Goal: Information Seeking & Learning: Learn about a topic

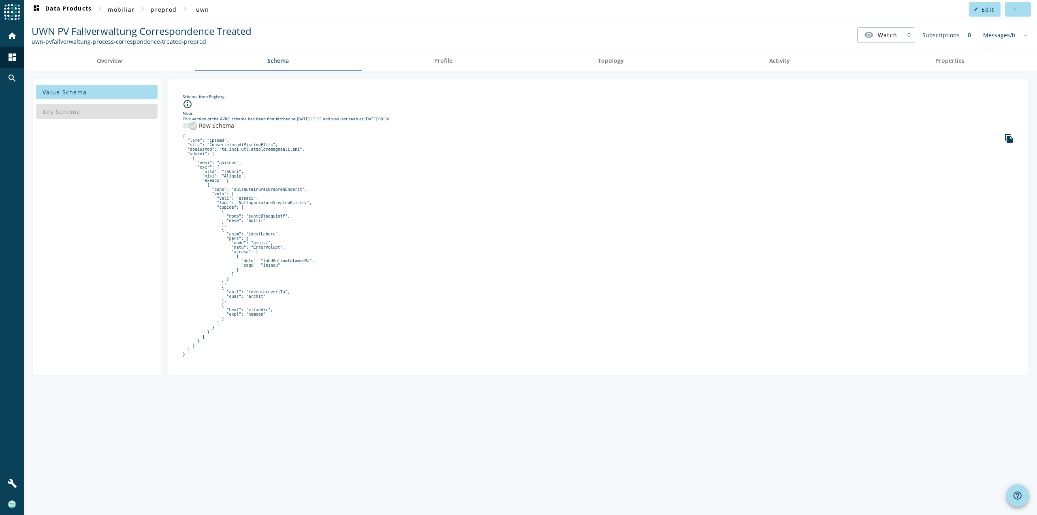
click at [272, 356] on pre at bounding box center [598, 245] width 831 height 223
drag, startPoint x: 187, startPoint y: 376, endPoint x: 181, endPoint y: 135, distance: 240.6
click at [181, 135] on div "Schema from Registry info_outline Note: This version of the AVRO schema has bee…" at bounding box center [598, 226] width 847 height 283
copy pre "{ "type": "record", "name": "CorrespondenceTreatedEvent", "namespace": "ch.mobi…"
click at [349, 195] on pre at bounding box center [598, 245] width 831 height 223
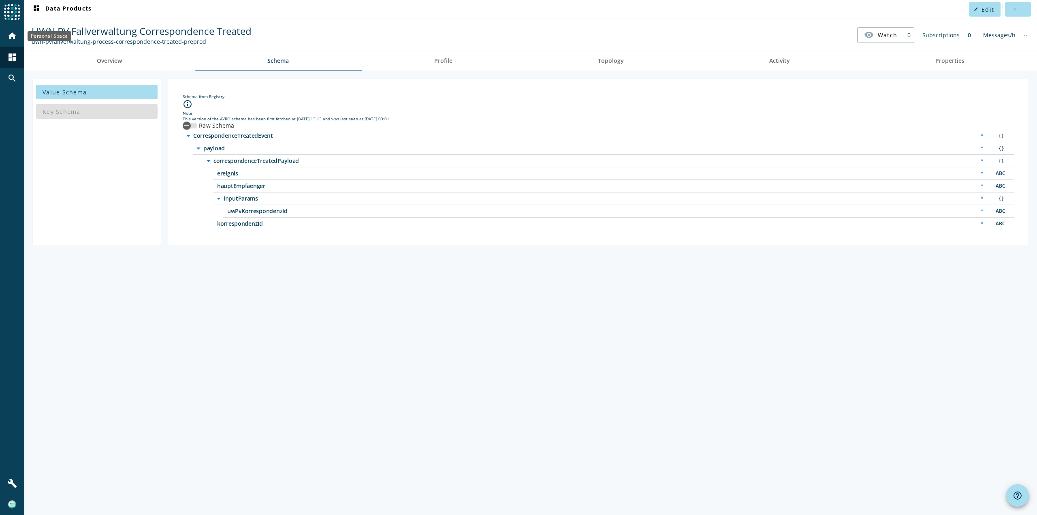
click at [9, 35] on mat-icon "home" at bounding box center [12, 36] width 10 height 10
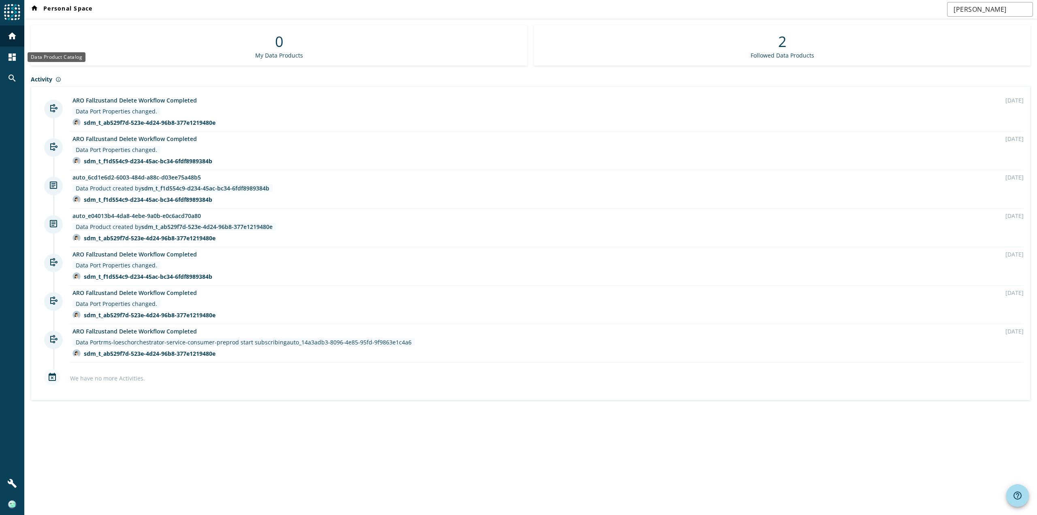
click at [12, 61] on mat-icon "dashboard" at bounding box center [12, 57] width 10 height 10
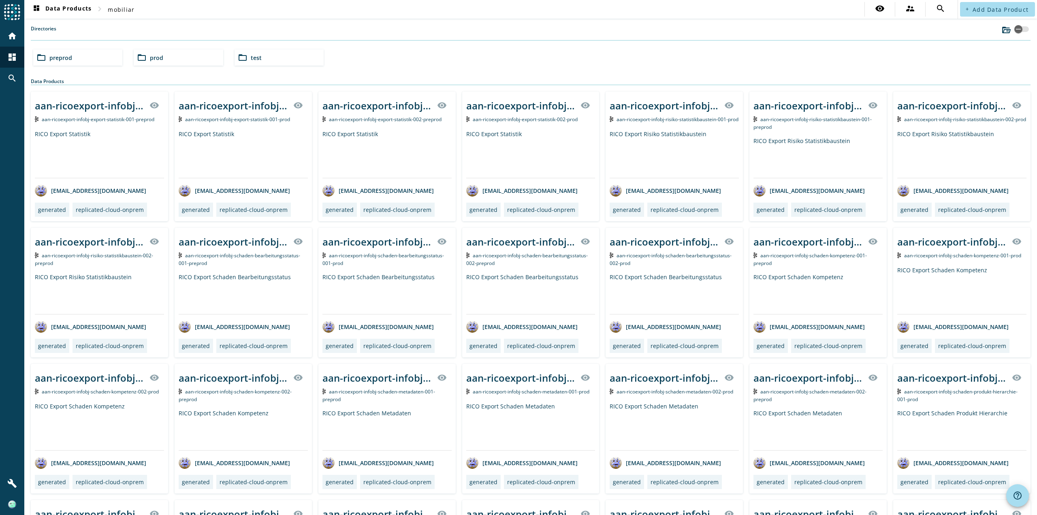
click at [59, 55] on span "preprod" at bounding box center [60, 58] width 23 height 8
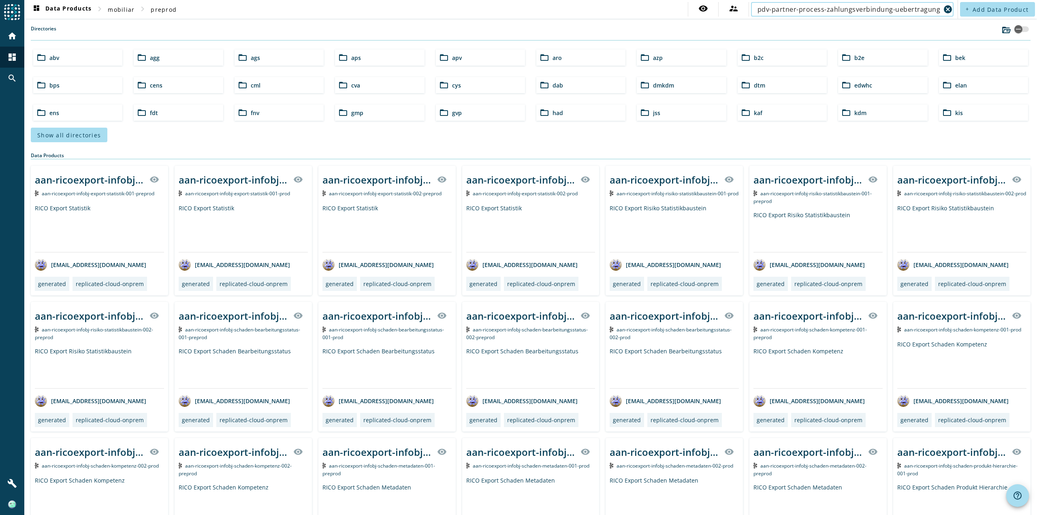
type input "pdv-partner-process-zahlungsverbindung-uebertragung"
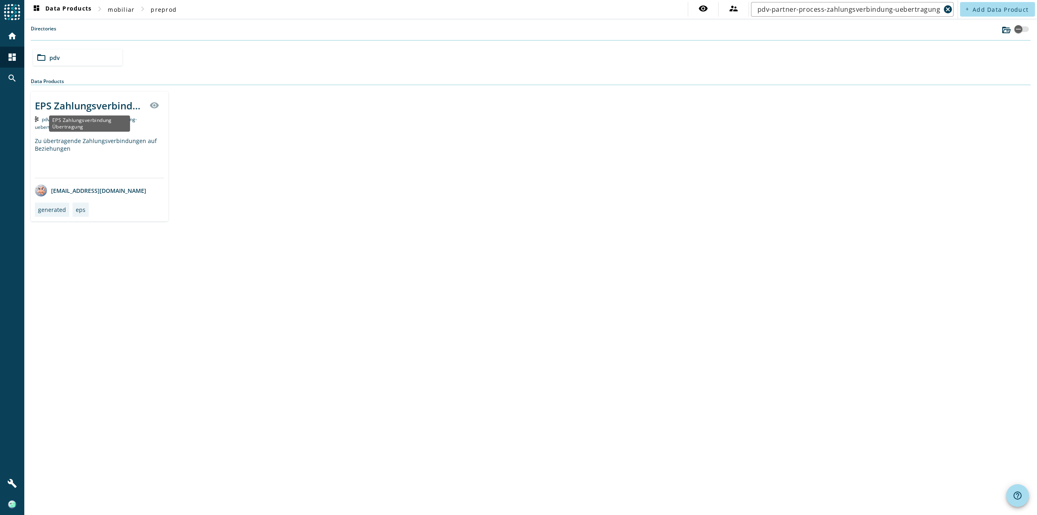
click at [117, 126] on div "EPS Zahlungsverbindung Übertragung" at bounding box center [89, 123] width 81 height 16
click at [121, 142] on div "Zu übertragende Zahlungsverbindungen auf Beziehungen" at bounding box center [99, 157] width 129 height 41
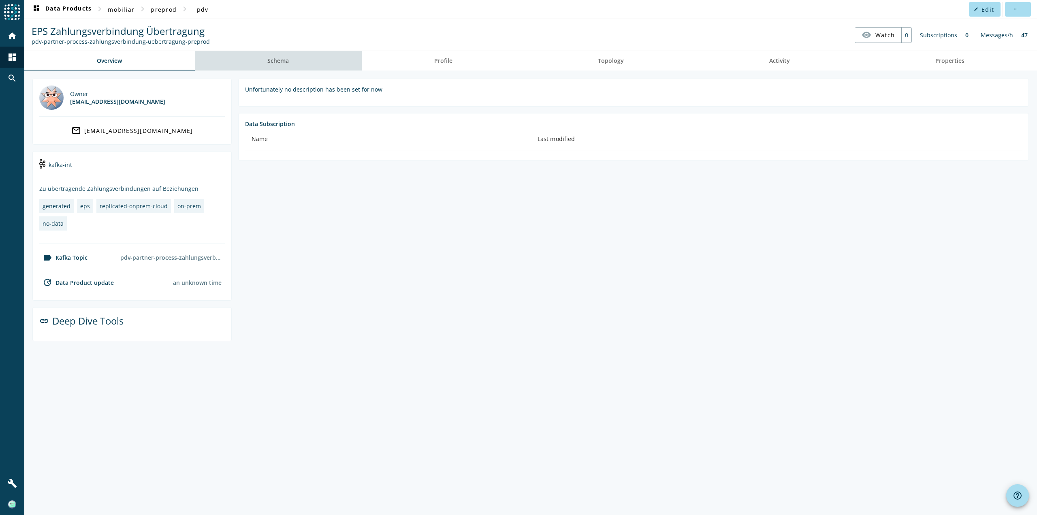
click at [276, 58] on span "Schema" at bounding box center [277, 61] width 21 height 6
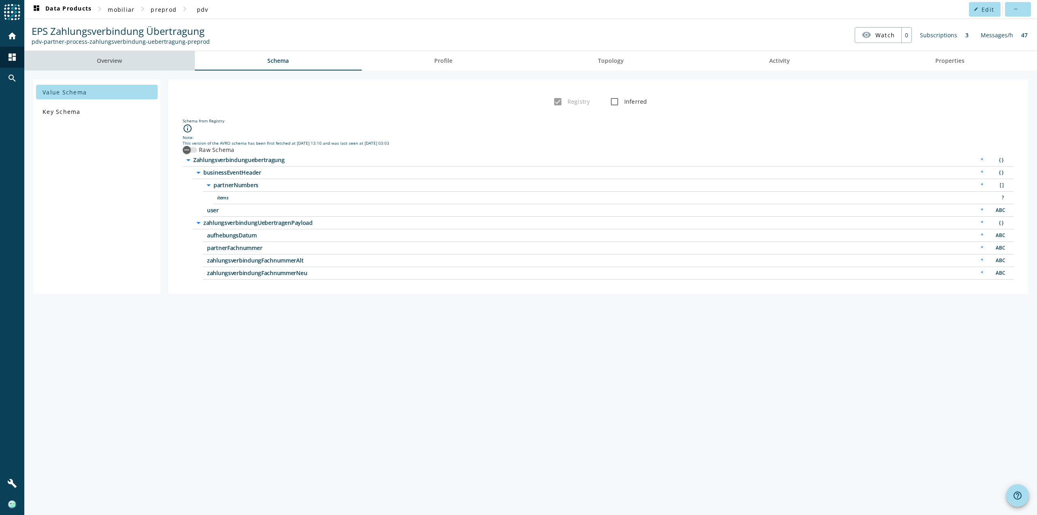
drag, startPoint x: 118, startPoint y: 59, endPoint x: 122, endPoint y: 60, distance: 4.2
click at [118, 60] on span "Overview" at bounding box center [109, 61] width 25 height 6
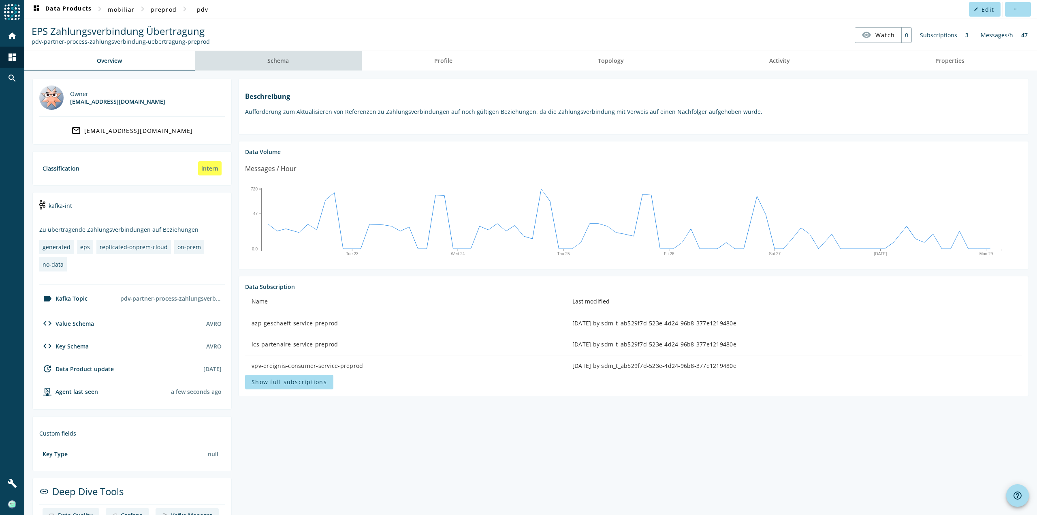
click at [294, 68] on link "Schema" at bounding box center [278, 60] width 167 height 19
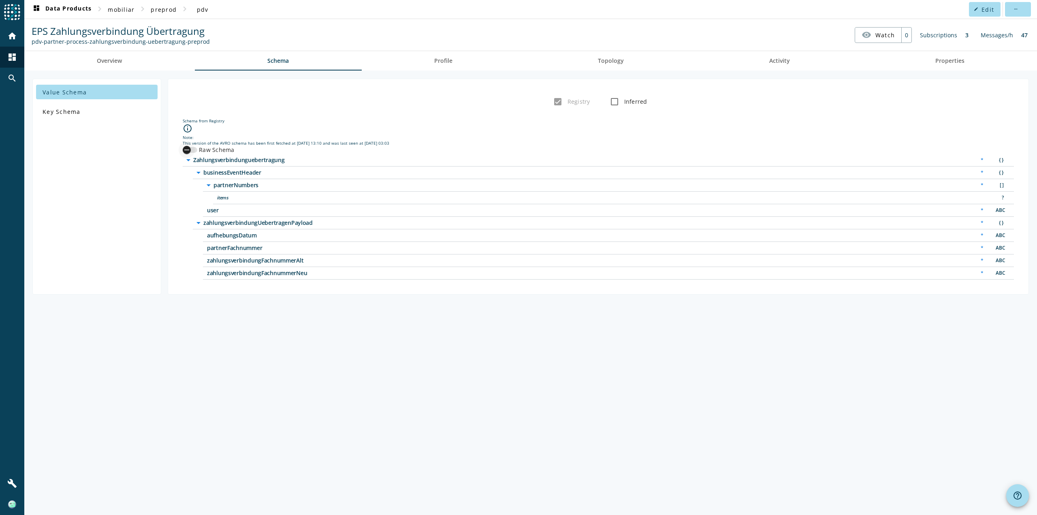
click at [194, 149] on div "button" at bounding box center [187, 150] width 16 height 16
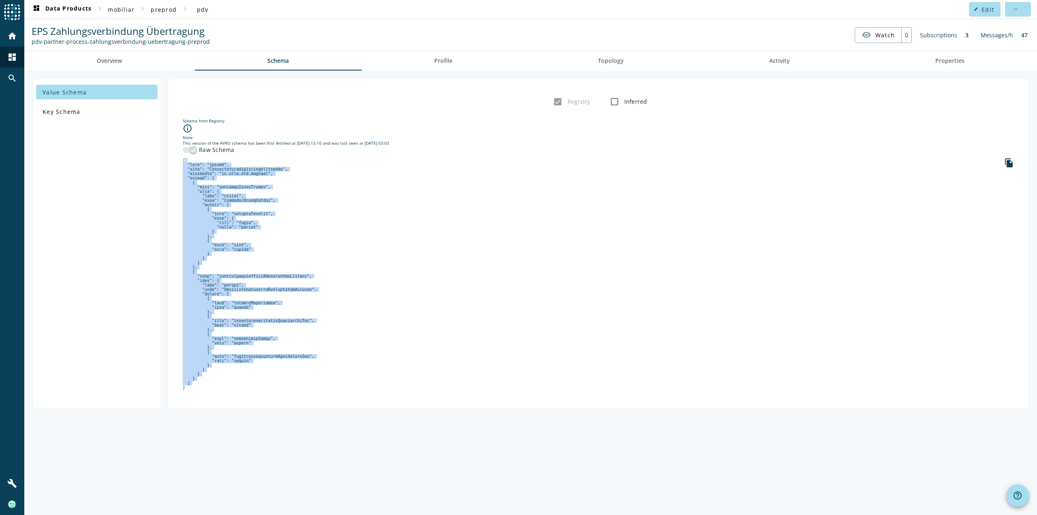
drag, startPoint x: 187, startPoint y: 405, endPoint x: 184, endPoint y: 158, distance: 247.5
click at [184, 158] on pre at bounding box center [598, 274] width 831 height 232
copy pre "{ "type": "record", "name": "Zahlungsverbindunguebertragung", "namespace": "ch.…"
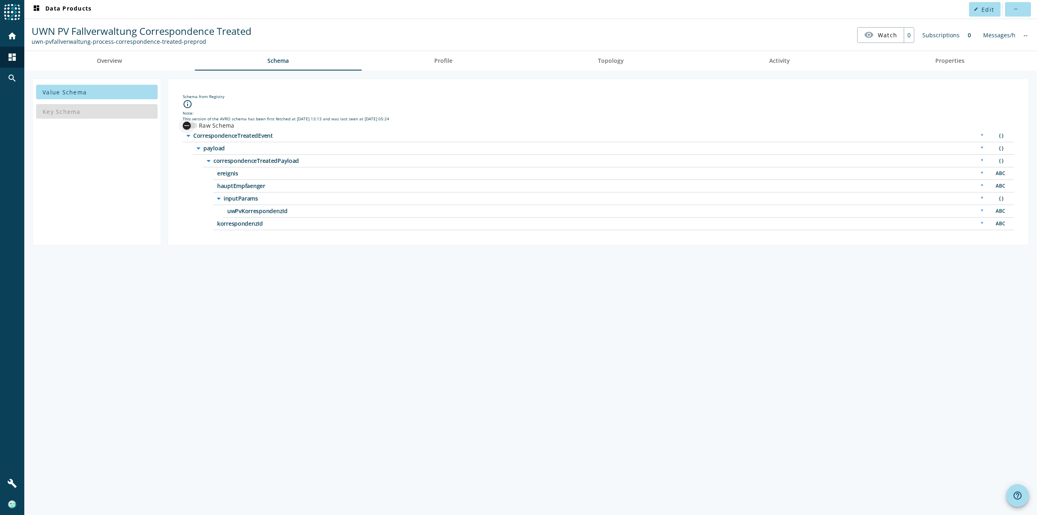
click at [196, 126] on div "button" at bounding box center [190, 126] width 15 height 6
click at [190, 126] on div "button" at bounding box center [187, 125] width 8 height 8
click at [192, 123] on div "button" at bounding box center [187, 125] width 16 height 16
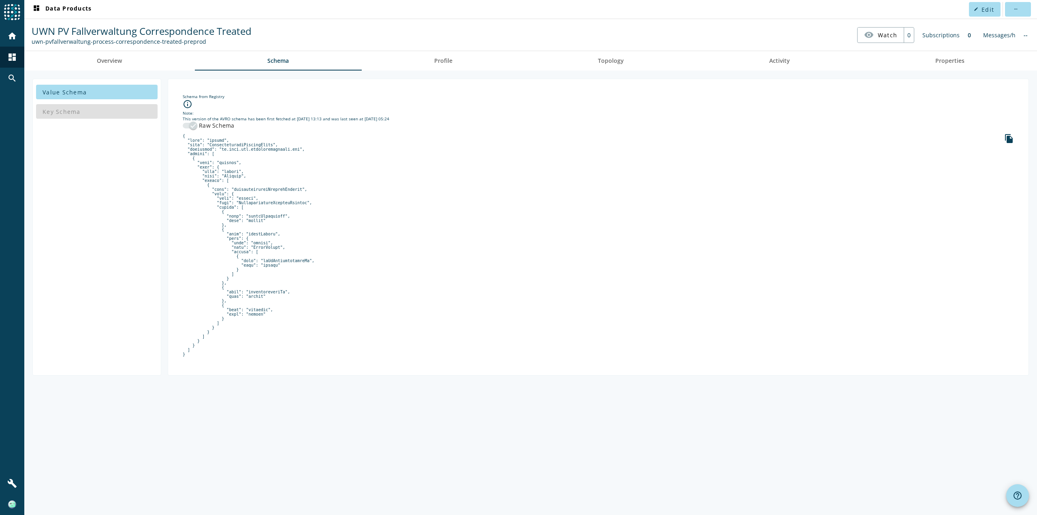
click at [108, 115] on div "Key Schema" at bounding box center [96, 111] width 121 height 19
click at [64, 115] on div "Key Schema" at bounding box center [96, 111] width 121 height 19
click at [80, 92] on span "Value Schema" at bounding box center [65, 92] width 44 height 8
click at [111, 62] on span "Overview" at bounding box center [109, 61] width 25 height 6
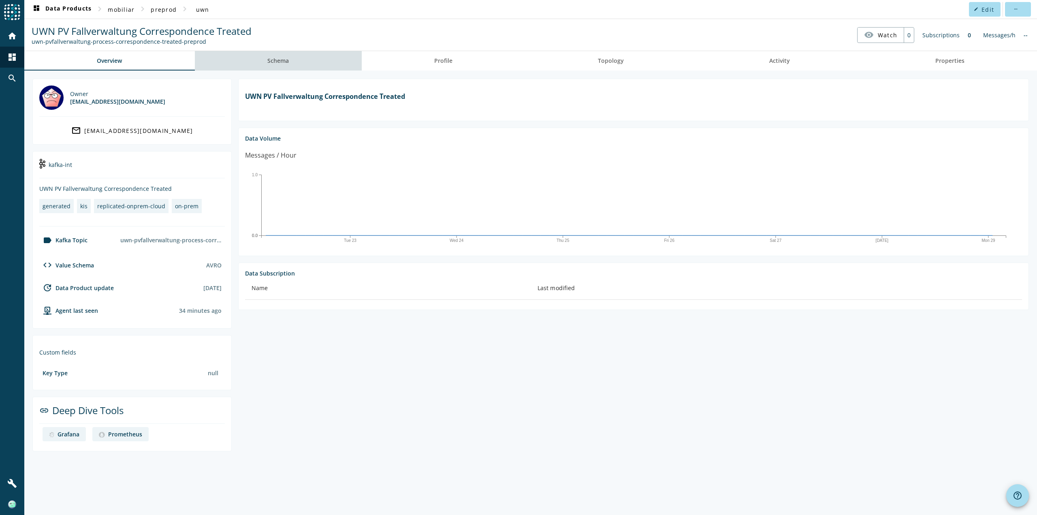
click at [258, 66] on link "Schema" at bounding box center [278, 60] width 167 height 19
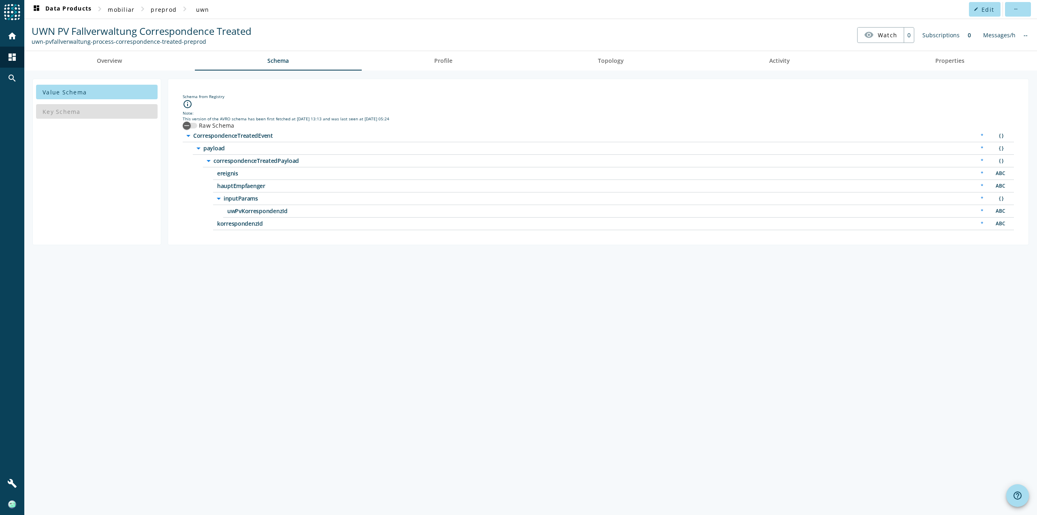
click at [837, 359] on div "Value Schema Key Schema Schema from Registry info_outline Note: This version of…" at bounding box center [530, 292] width 1012 height 444
click at [201, 43] on div "dashboard Data Products edit Edit more_horiz UWN PV Fallverwaltung Corresponden…" at bounding box center [530, 257] width 1012 height 515
drag, startPoint x: 207, startPoint y: 43, endPoint x: 31, endPoint y: 39, distance: 176.2
click at [31, 39] on div "UWN PV Fallverwaltung Correspondence Treated uwn-pvfallverwaltung-process-corre…" at bounding box center [142, 34] width 224 height 21
copy div "uwn-pvfallverwaltung-process-correspondence-treated-preprod"
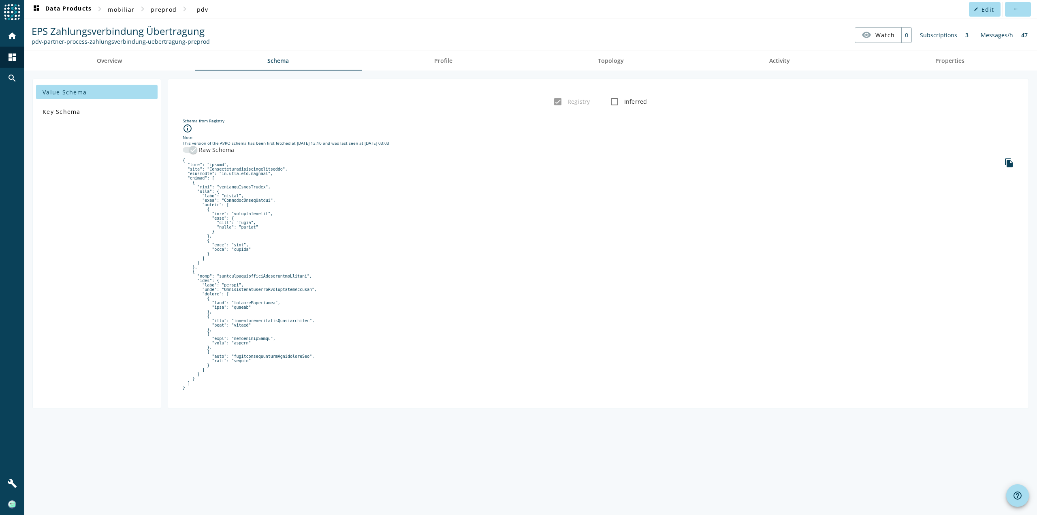
click at [94, 193] on div "Value Schema Key Schema" at bounding box center [96, 244] width 129 height 330
click at [60, 111] on span "Key Schema" at bounding box center [62, 112] width 38 height 8
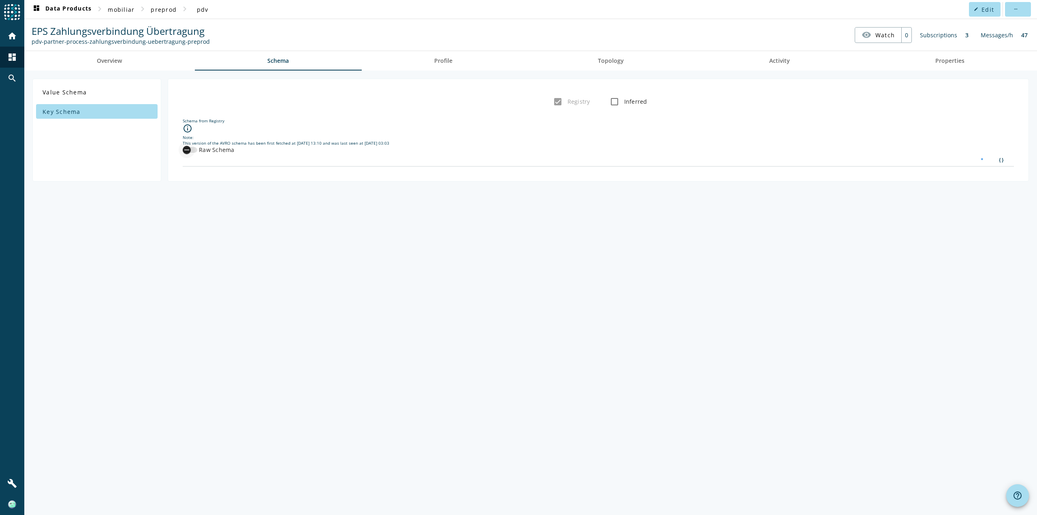
click at [191, 151] on div "button" at bounding box center [187, 150] width 16 height 16
click at [191, 151] on icon "button" at bounding box center [193, 149] width 7 height 7
click at [192, 151] on div "button" at bounding box center [187, 150] width 16 height 16
click at [192, 151] on icon "button" at bounding box center [193, 149] width 7 height 7
click at [396, 235] on div "Value Schema Key Schema Registry Inferred Schema from Registry info_outline Not…" at bounding box center [530, 292] width 1012 height 444
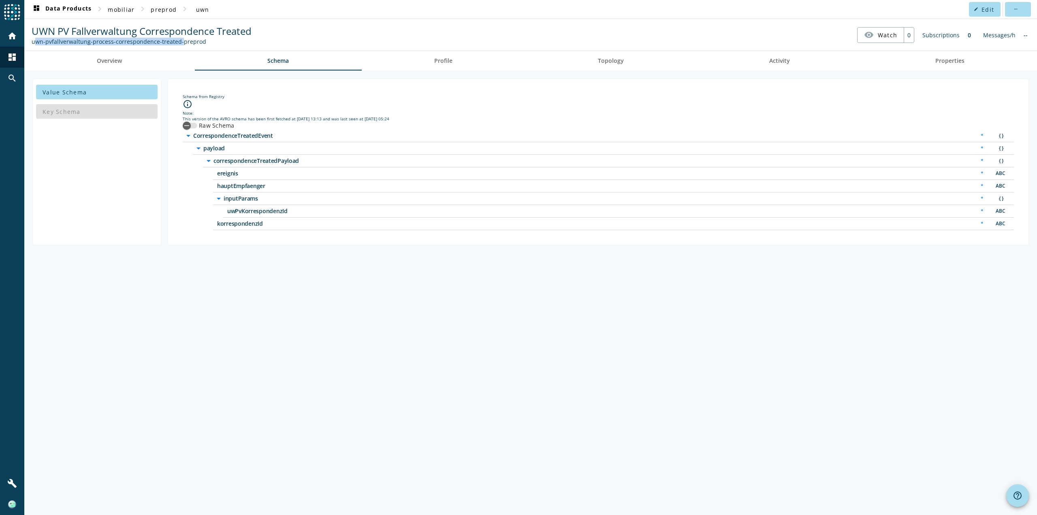
drag, startPoint x: 177, startPoint y: 42, endPoint x: 49, endPoint y: 35, distance: 127.4
click at [31, 42] on div "UWN PV Fallverwaltung Correspondence Treated uwn-pvfallverwaltung-process-corre…" at bounding box center [142, 34] width 224 height 21
copy div "uwn-pvfallverwaltung-process-correspondence-treated"
click at [121, 9] on span "mobiliar" at bounding box center [121, 10] width 27 height 8
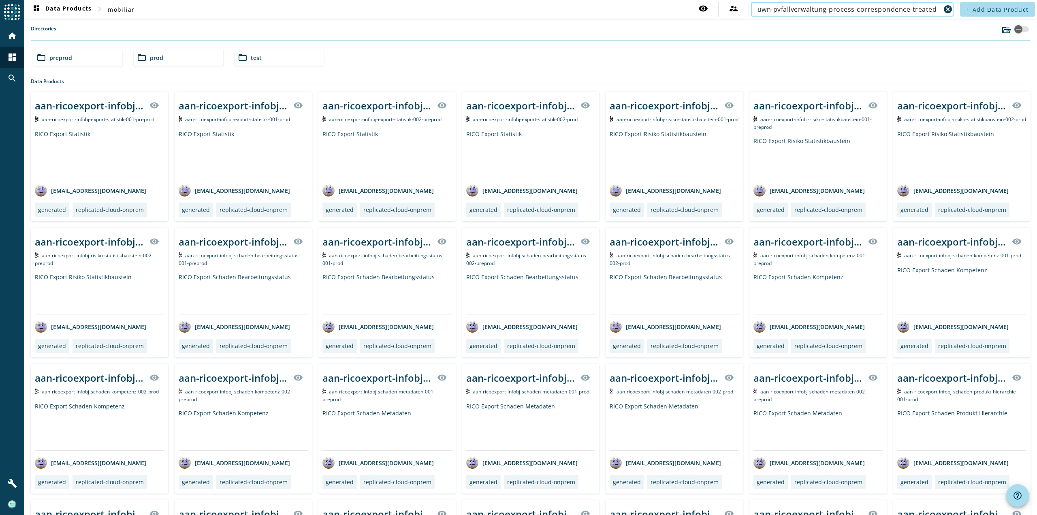
type input "uwn-pvfallverwaltung-process-correspondence-treated"
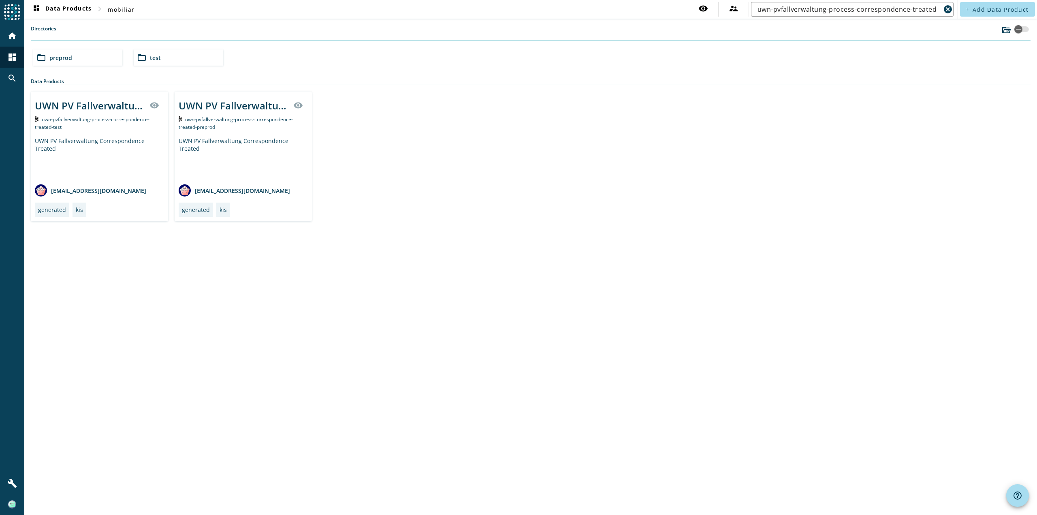
click at [443, 303] on div "dashboard Data Products chevron_right mobiliar visibility supervisor_account uw…" at bounding box center [530, 257] width 1012 height 515
click at [59, 58] on span "preprod" at bounding box center [60, 58] width 23 height 8
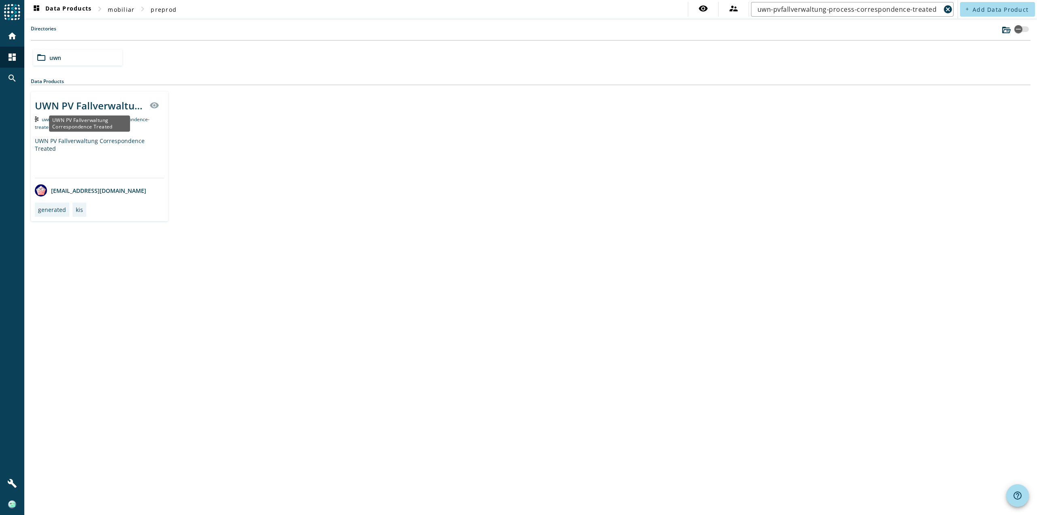
click at [82, 115] on div "UWN PV Fallverwaltung Correspondence Treated" at bounding box center [89, 123] width 81 height 16
click at [120, 101] on div "UWN PV Fallverwaltung Correspondence Treated" at bounding box center [90, 105] width 110 height 13
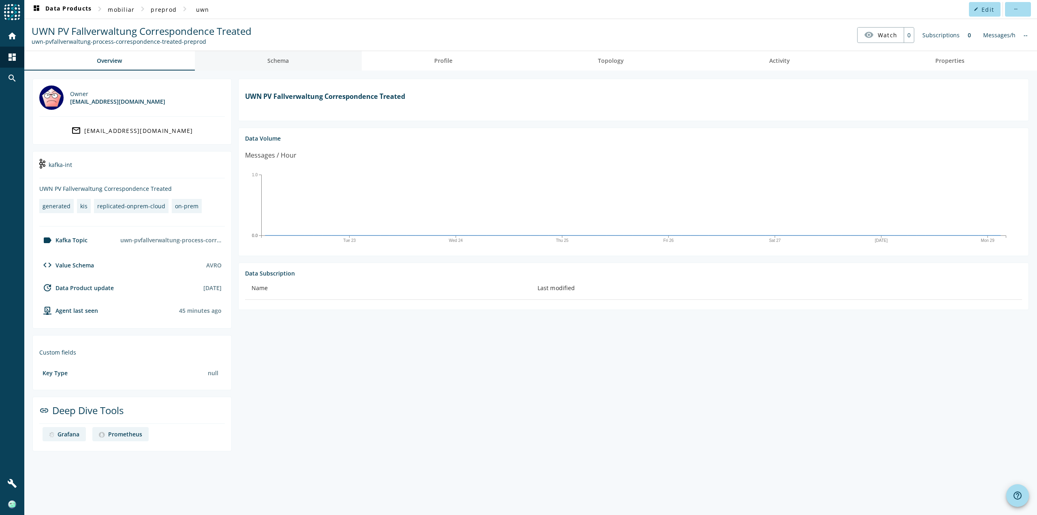
click at [282, 62] on span "Schema" at bounding box center [277, 61] width 21 height 6
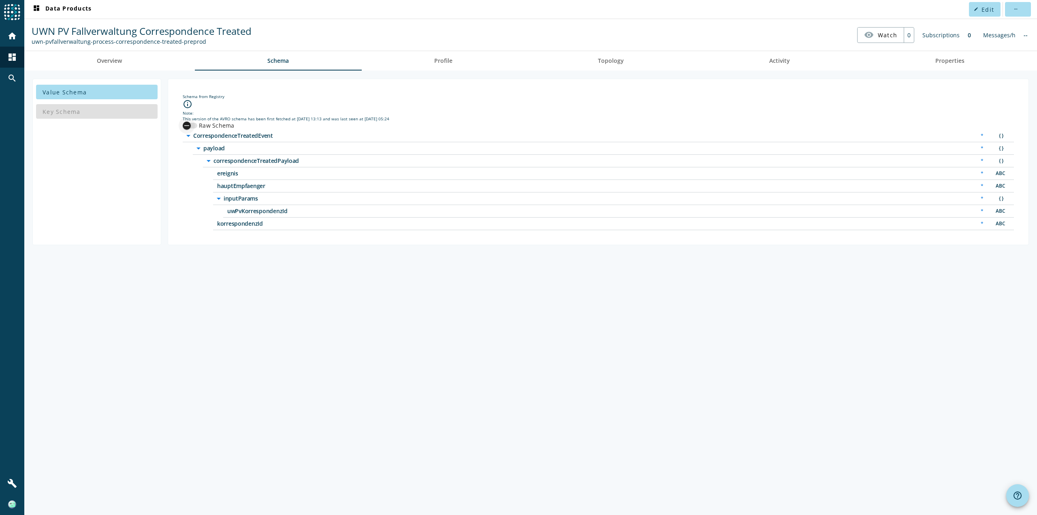
click at [191, 126] on div "button" at bounding box center [187, 125] width 16 height 16
click at [200, 133] on span "CorrespondenceTreatedEvent" at bounding box center [294, 136] width 202 height 6
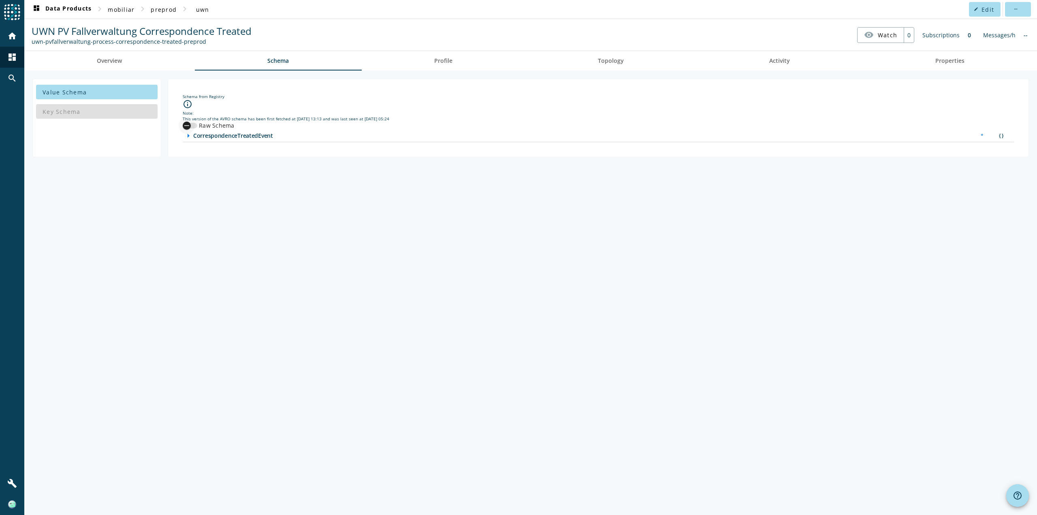
click at [191, 126] on div "button" at bounding box center [187, 125] width 16 height 16
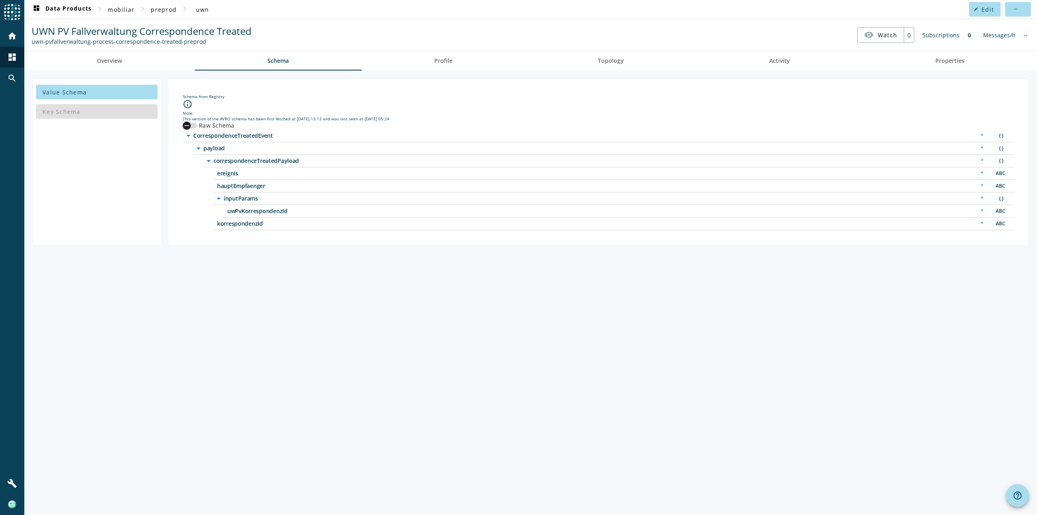
click at [192, 123] on div "button" at bounding box center [187, 125] width 16 height 16
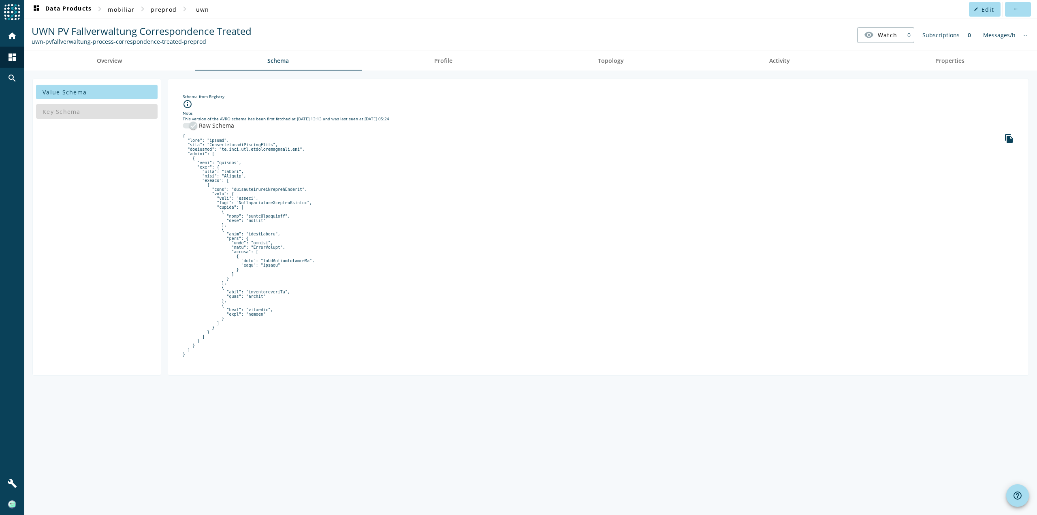
click at [102, 113] on div "Key Schema" at bounding box center [96, 111] width 121 height 19
click at [45, 115] on div "Key Schema" at bounding box center [96, 111] width 121 height 19
click at [64, 115] on div "Key Schema" at bounding box center [96, 111] width 121 height 19
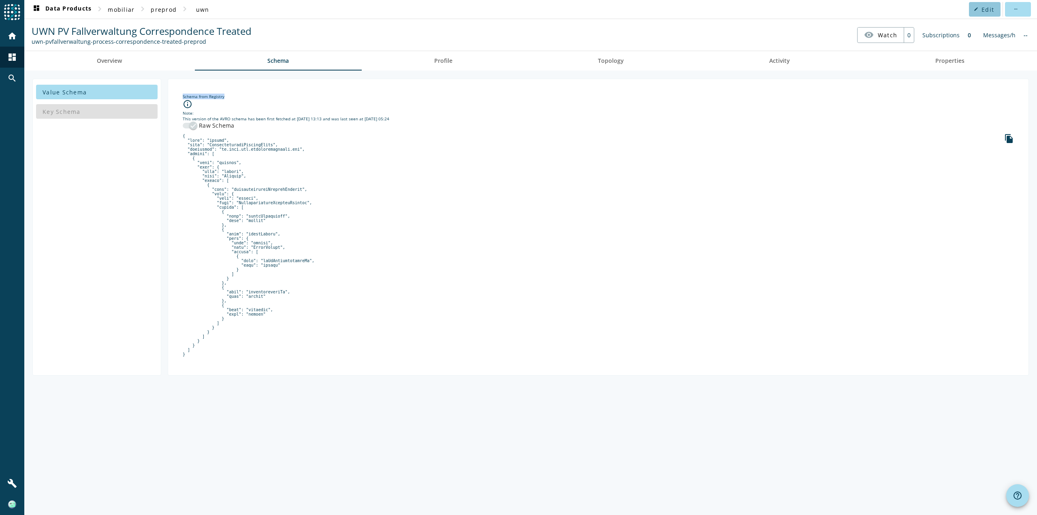
click at [987, 9] on span "Edit" at bounding box center [987, 10] width 13 height 8
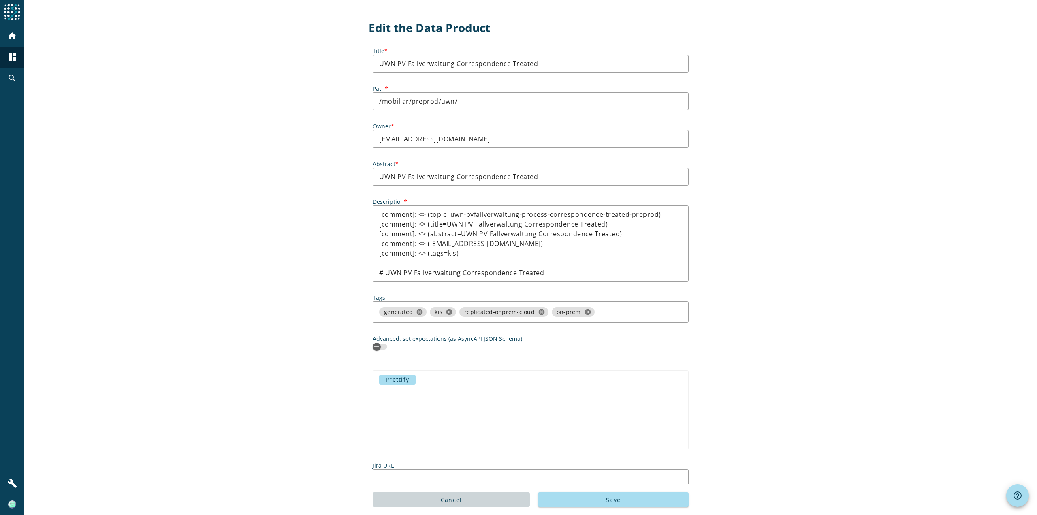
click at [454, 500] on span "Cancel" at bounding box center [451, 500] width 21 height 8
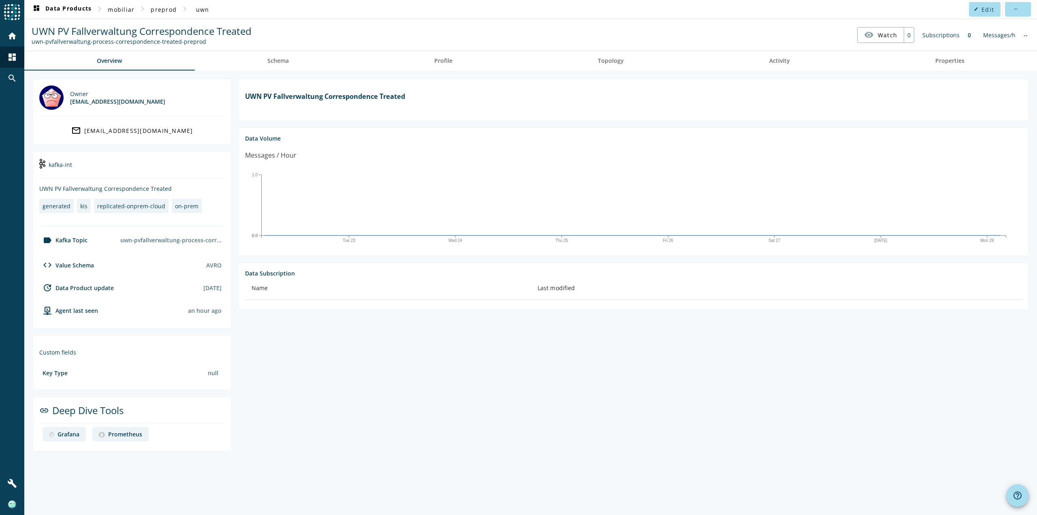
click at [70, 269] on div "code Value Schema" at bounding box center [66, 265] width 55 height 10
click at [45, 264] on mat-icon "code" at bounding box center [48, 265] width 10 height 10
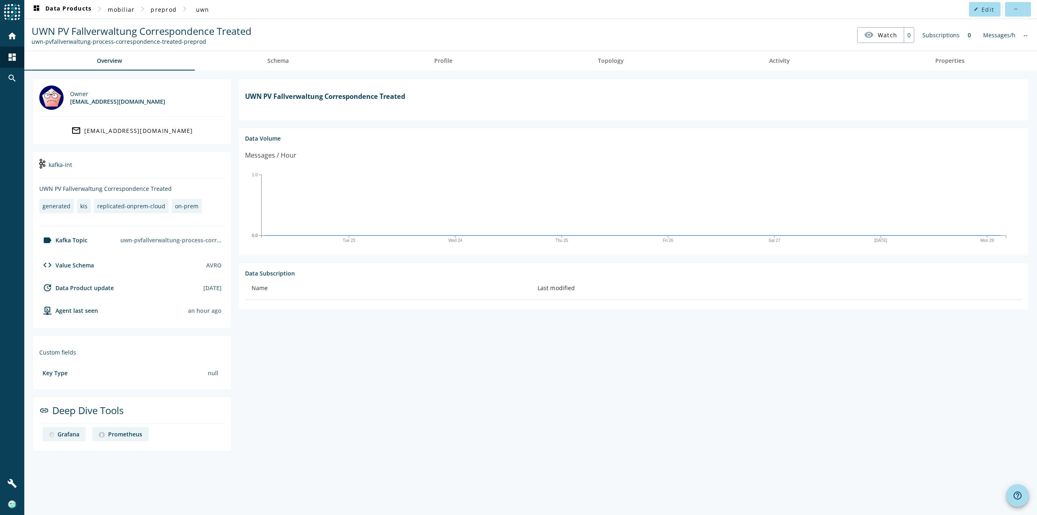
click at [45, 264] on mat-icon "code" at bounding box center [48, 265] width 10 height 10
click at [70, 435] on div "Grafana" at bounding box center [69, 434] width 22 height 8
click at [266, 62] on link "Schema" at bounding box center [278, 60] width 167 height 19
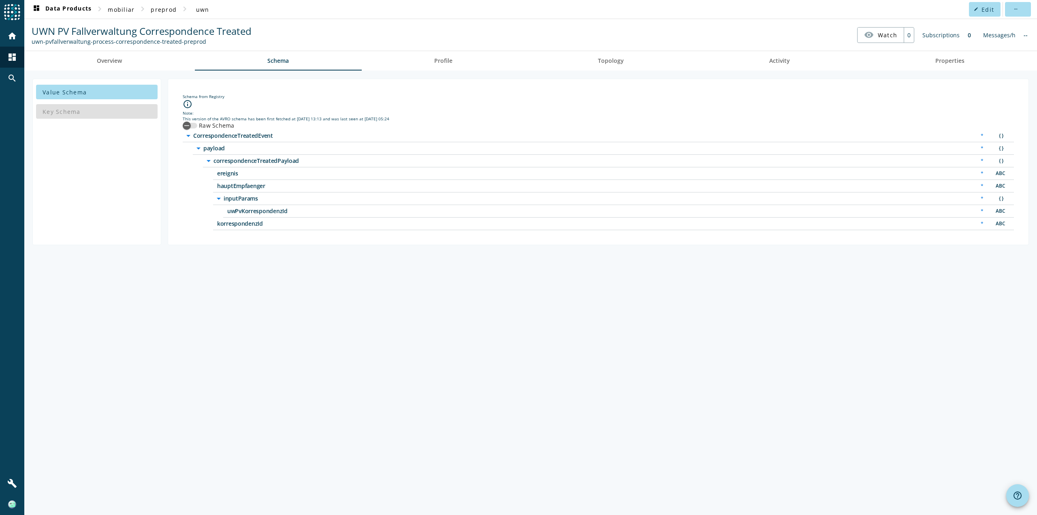
click at [68, 112] on div "Key Schema" at bounding box center [96, 111] width 121 height 19
click at [88, 92] on span at bounding box center [96, 91] width 121 height 19
click at [86, 110] on div "Key Schema" at bounding box center [96, 111] width 121 height 19
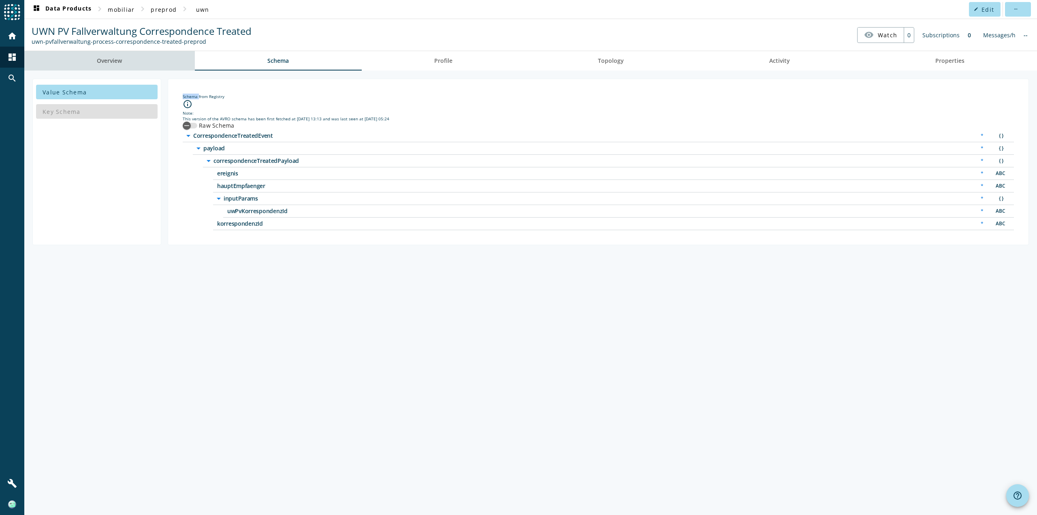
click at [114, 64] on span "Overview" at bounding box center [109, 60] width 25 height 19
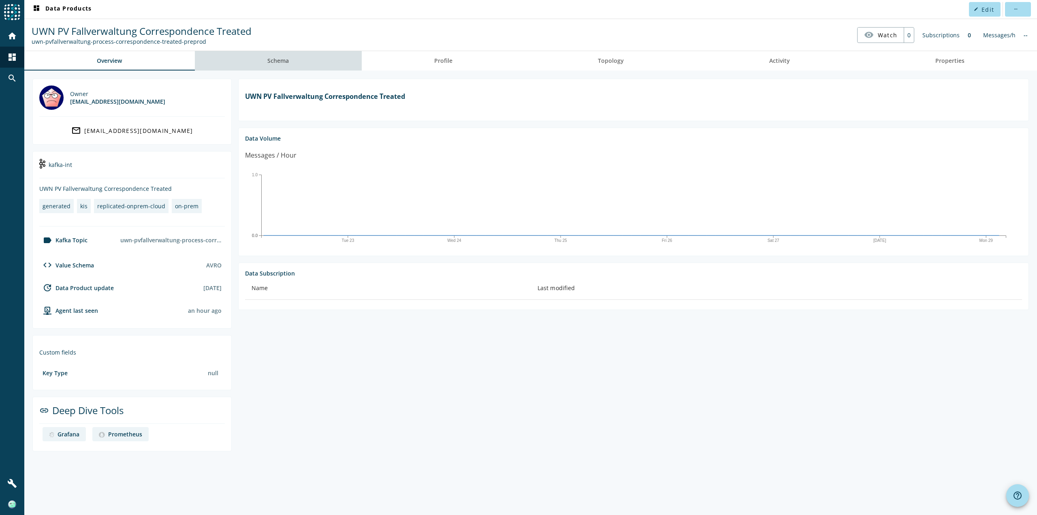
click at [286, 62] on span "Schema" at bounding box center [277, 61] width 21 height 6
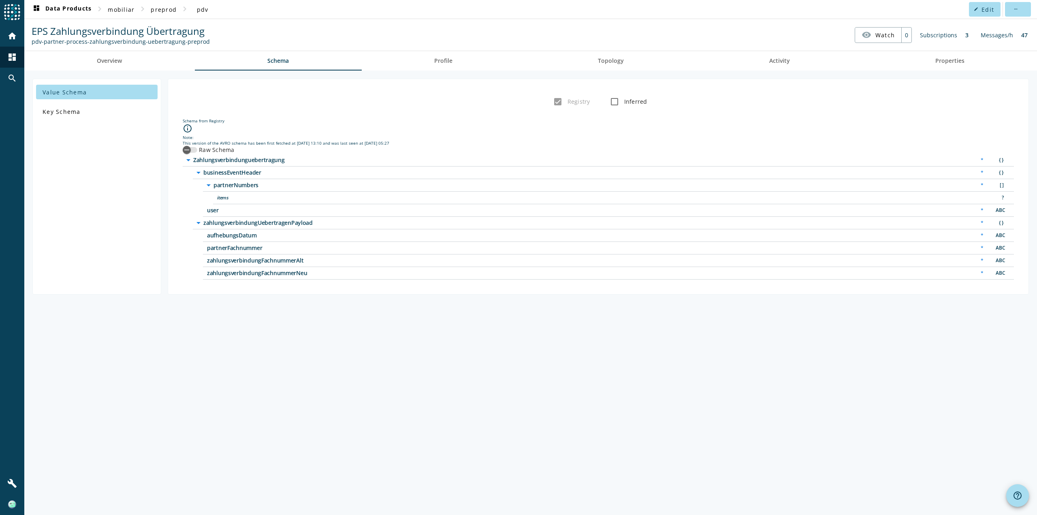
click at [640, 100] on label "Inferred" at bounding box center [634, 102] width 25 height 8
click at [622, 100] on input "Inferred" at bounding box center [614, 102] width 16 height 16
checkbox input "true"
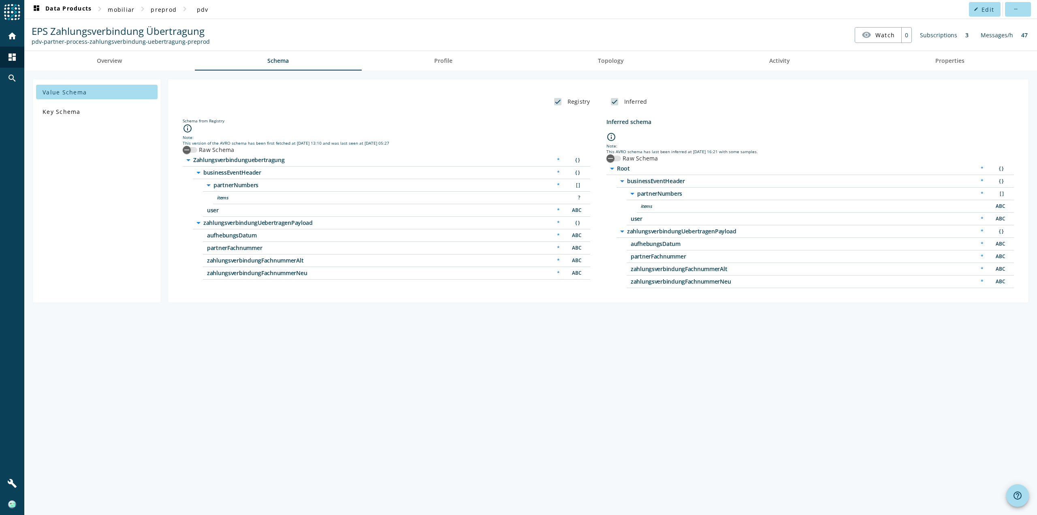
click at [673, 222] on div "user * ABC" at bounding box center [820, 219] width 387 height 13
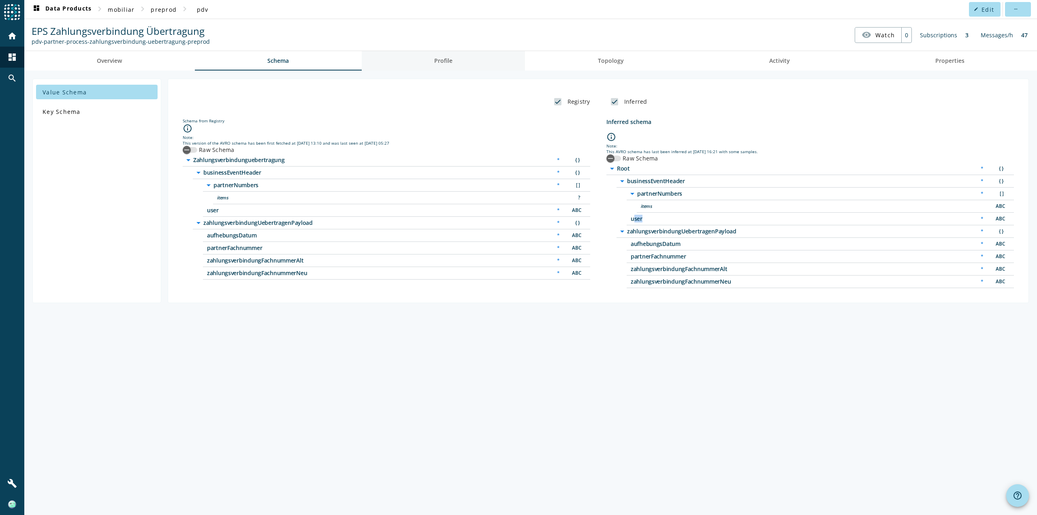
click at [446, 58] on span "Profile" at bounding box center [443, 61] width 18 height 6
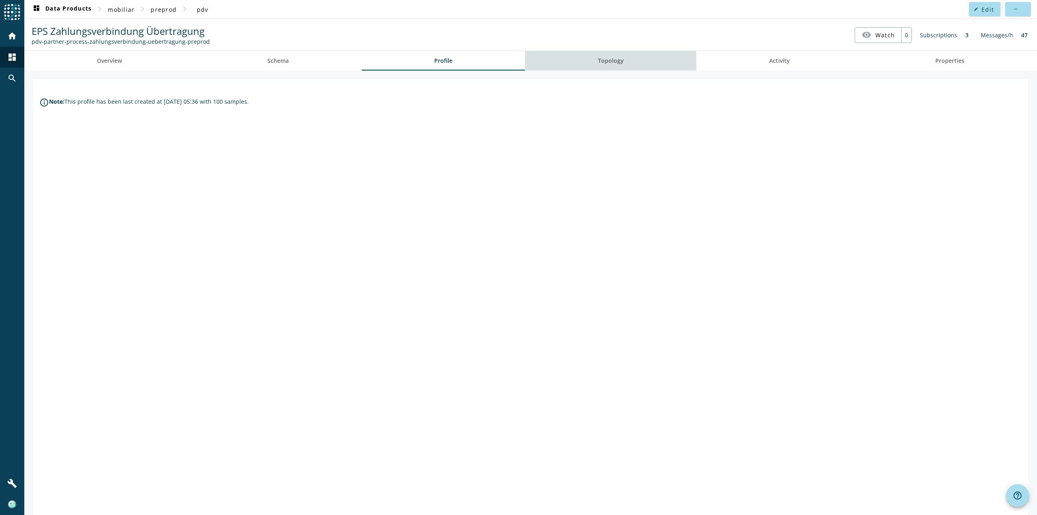
click at [623, 59] on link "Topology" at bounding box center [610, 60] width 171 height 19
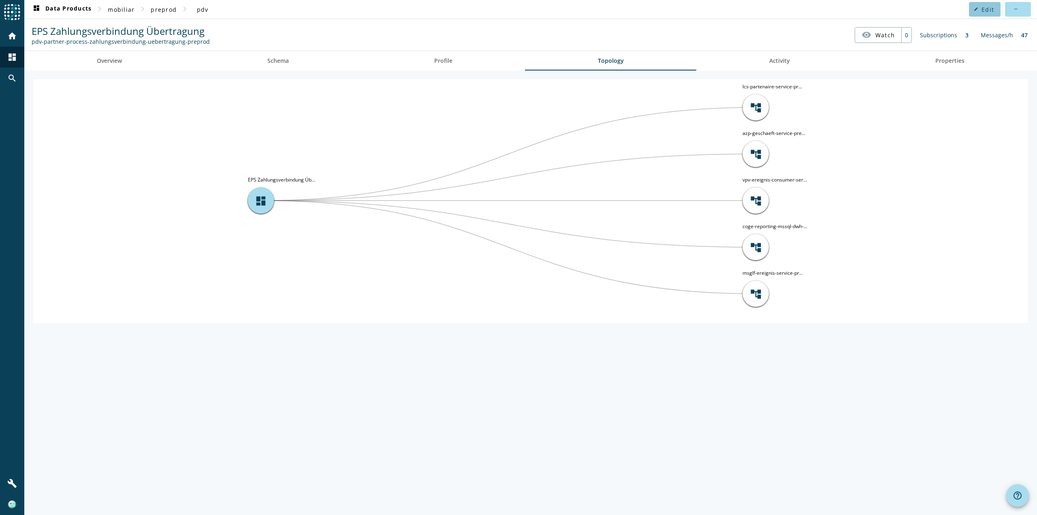
click at [990, 5] on span at bounding box center [985, 9] width 32 height 19
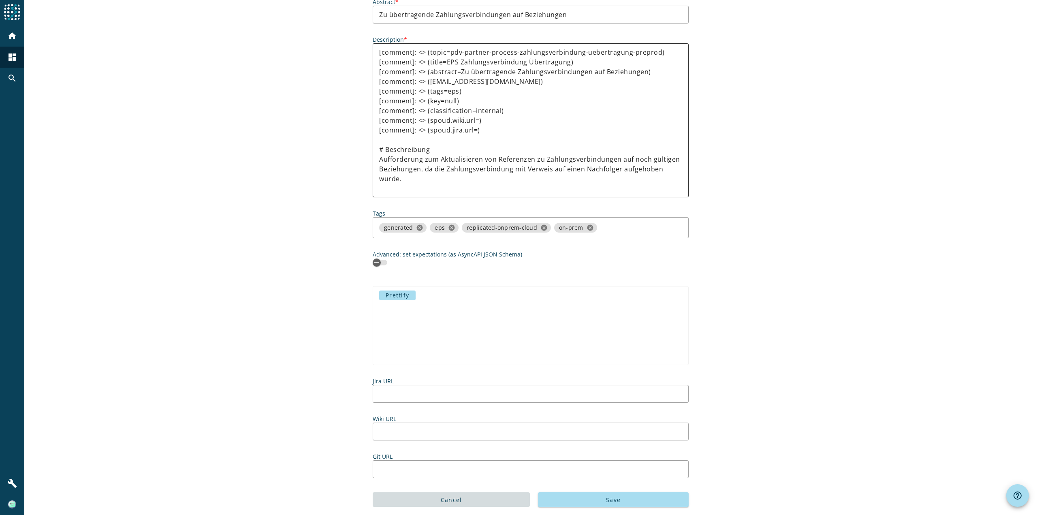
scroll to position [315, 0]
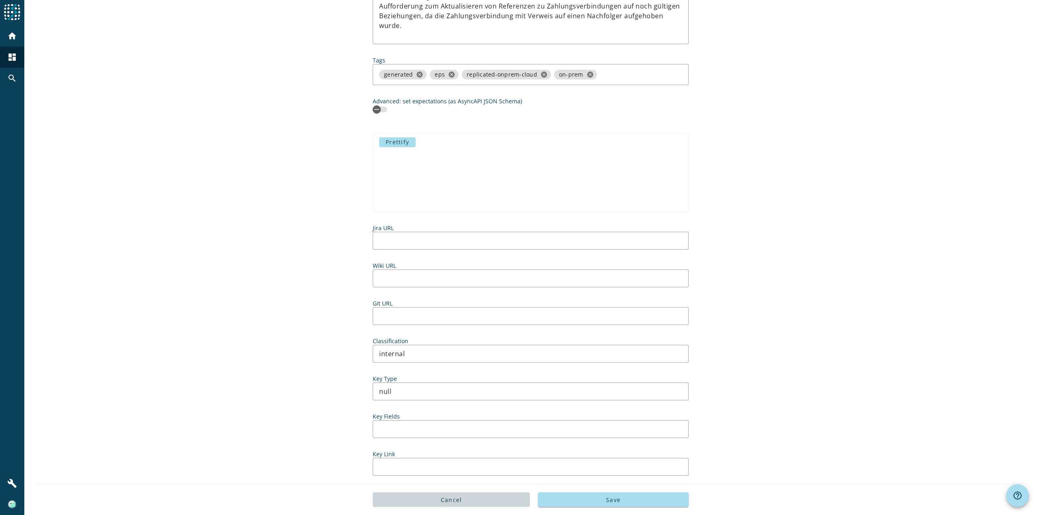
click at [450, 502] on span "Cancel" at bounding box center [451, 500] width 21 height 8
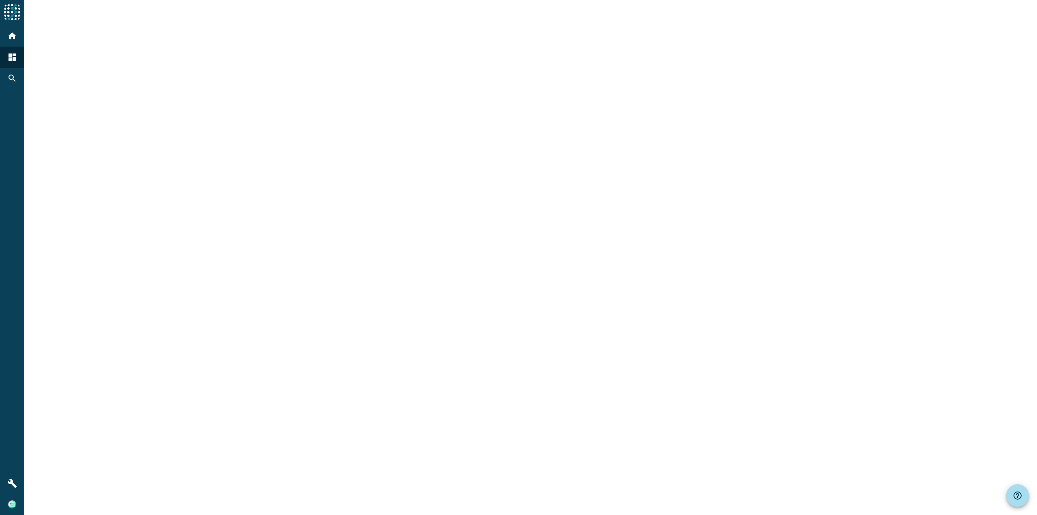
click at [110, 62] on div at bounding box center [530, 257] width 1012 height 515
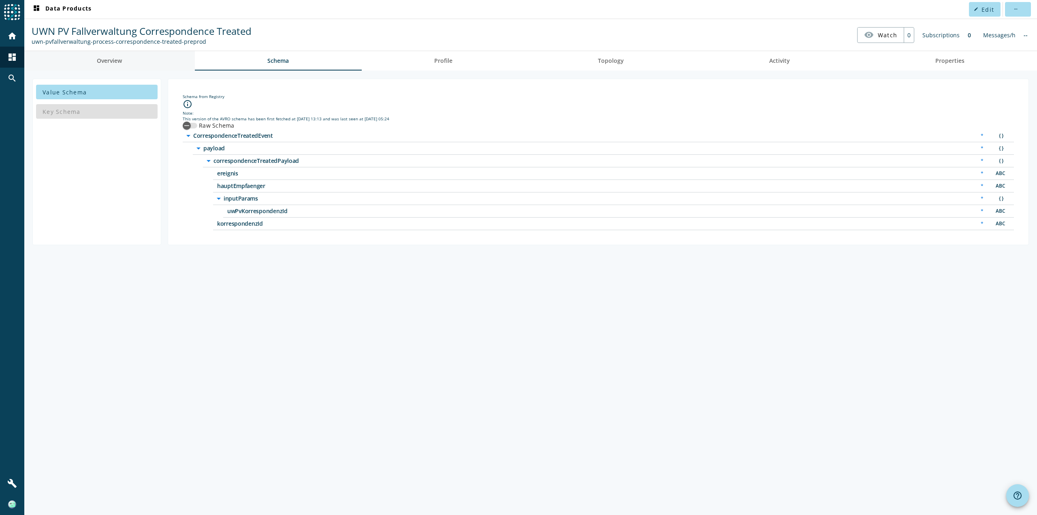
click at [121, 63] on span "Overview" at bounding box center [109, 61] width 25 height 6
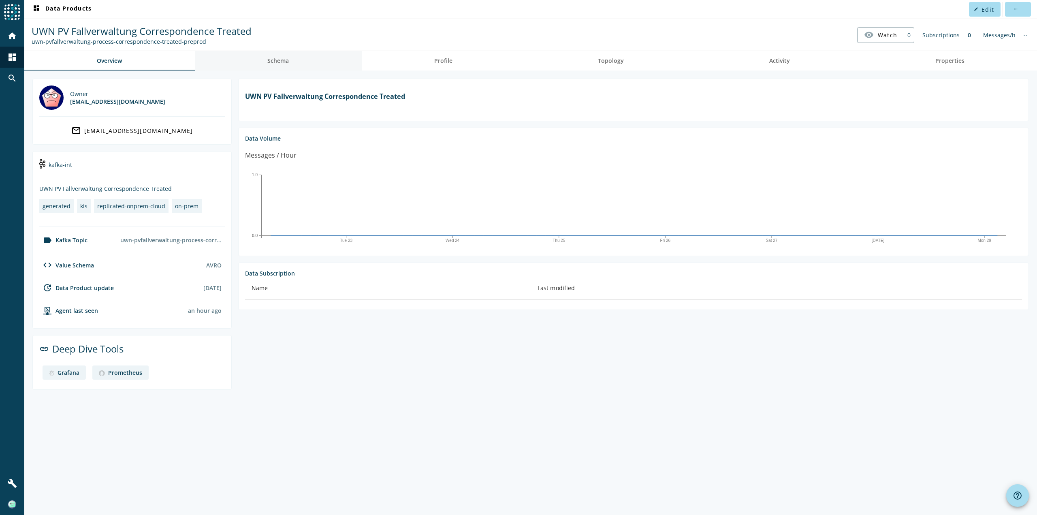
click at [284, 60] on span "Schema" at bounding box center [277, 61] width 21 height 6
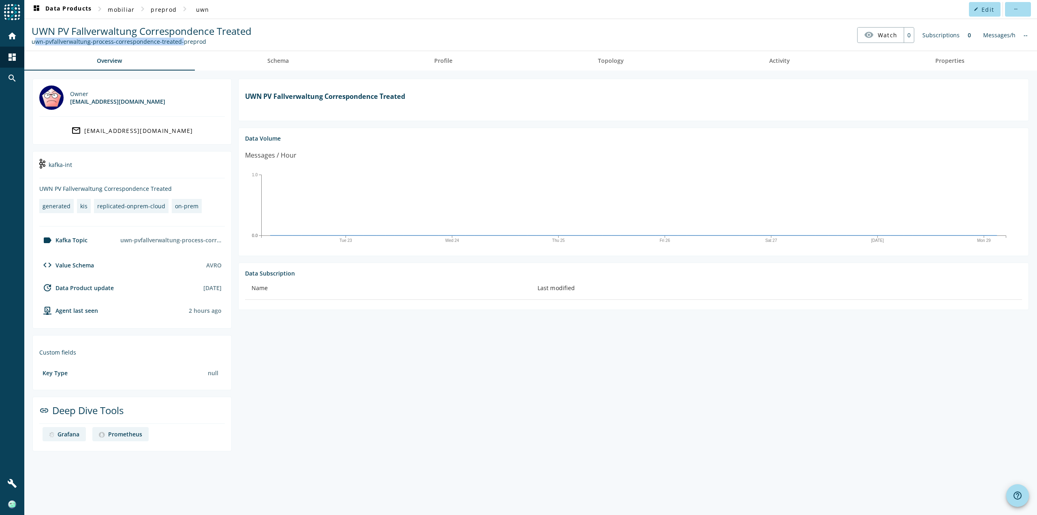
drag, startPoint x: 176, startPoint y: 41, endPoint x: 32, endPoint y: 42, distance: 143.8
click at [32, 42] on div "uwn-pvfallverwaltung-process-correspondence-treated-preprod" at bounding box center [142, 42] width 220 height 8
copy div "uwn-pvfallverwaltung-process-correspondence-treated"
click at [15, 37] on mat-icon "home" at bounding box center [12, 36] width 10 height 10
click at [158, 9] on span "preprod" at bounding box center [164, 10] width 26 height 8
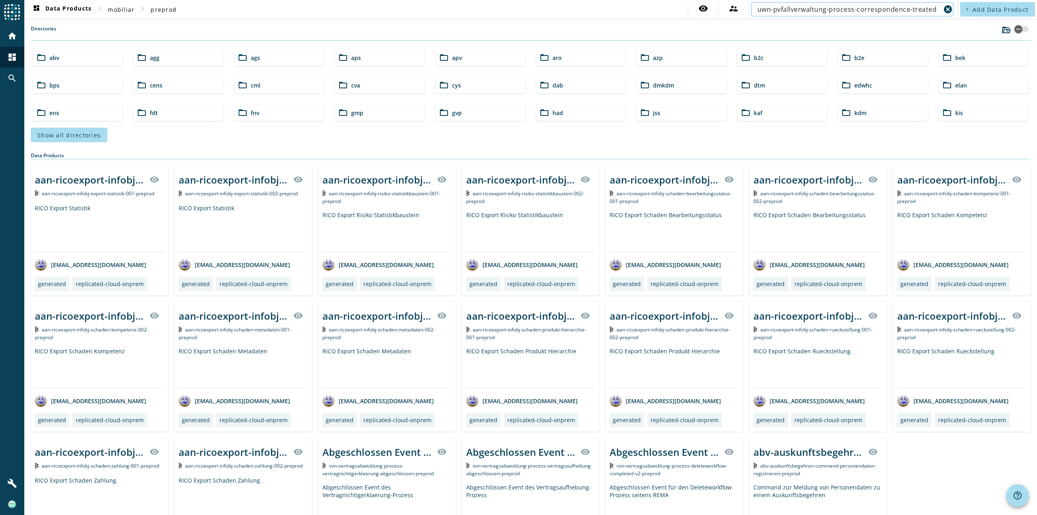
type input "uwn-pvfallverwaltung-process-correspondence-treated"
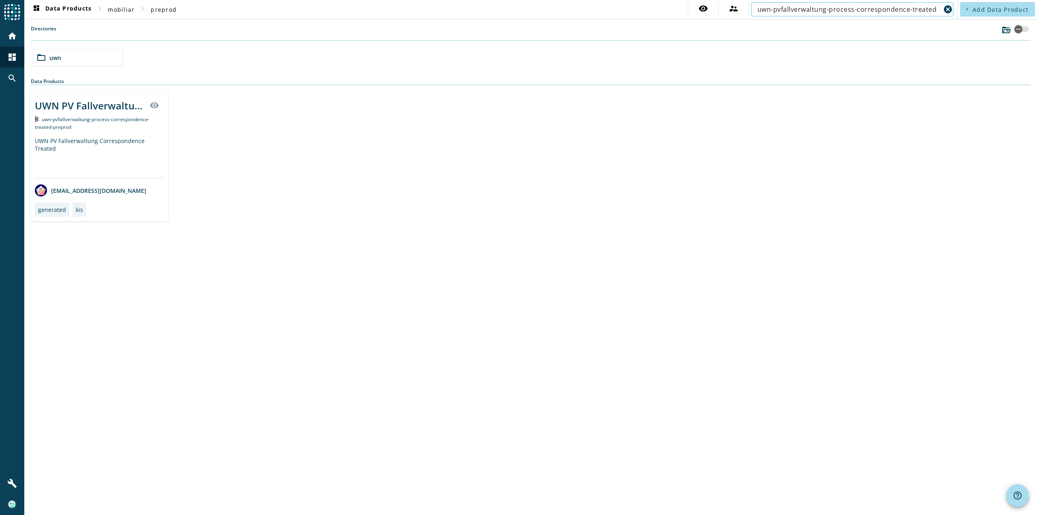
click at [630, 259] on div "dashboard Data Products chevron_right mobiliar chevron_right preprod visibility…" at bounding box center [530, 257] width 1012 height 515
click at [121, 130] on div "uwn-pvfallverwaltung-process-correspondence-treated-preprod" at bounding box center [99, 122] width 129 height 15
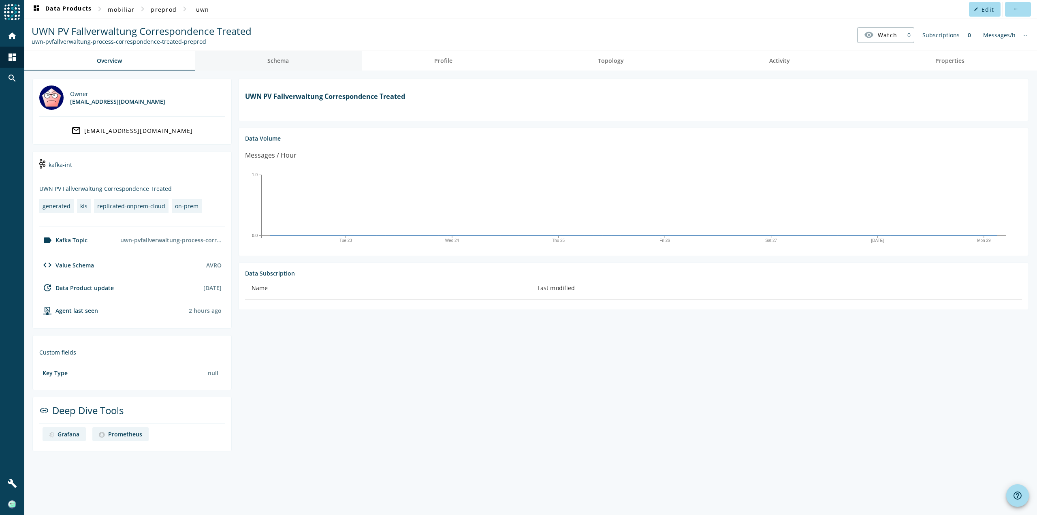
click at [292, 62] on link "Schema" at bounding box center [278, 60] width 167 height 19
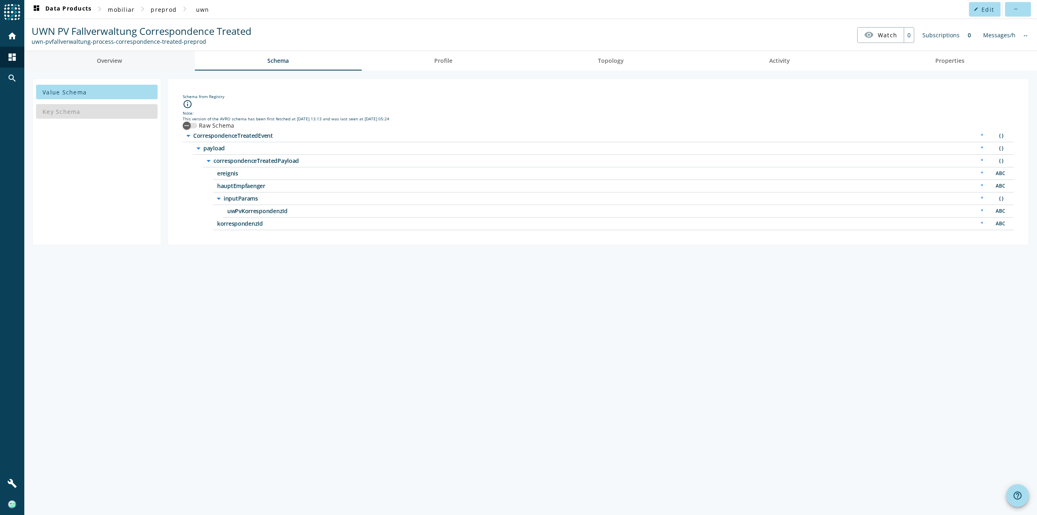
click at [110, 62] on span "Overview" at bounding box center [109, 61] width 25 height 6
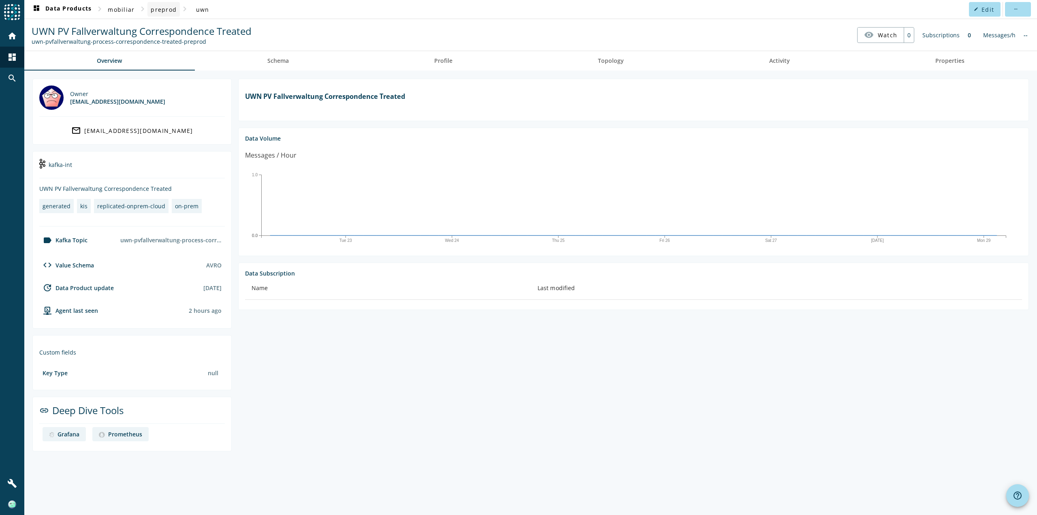
click at [159, 8] on span "preprod" at bounding box center [164, 10] width 26 height 8
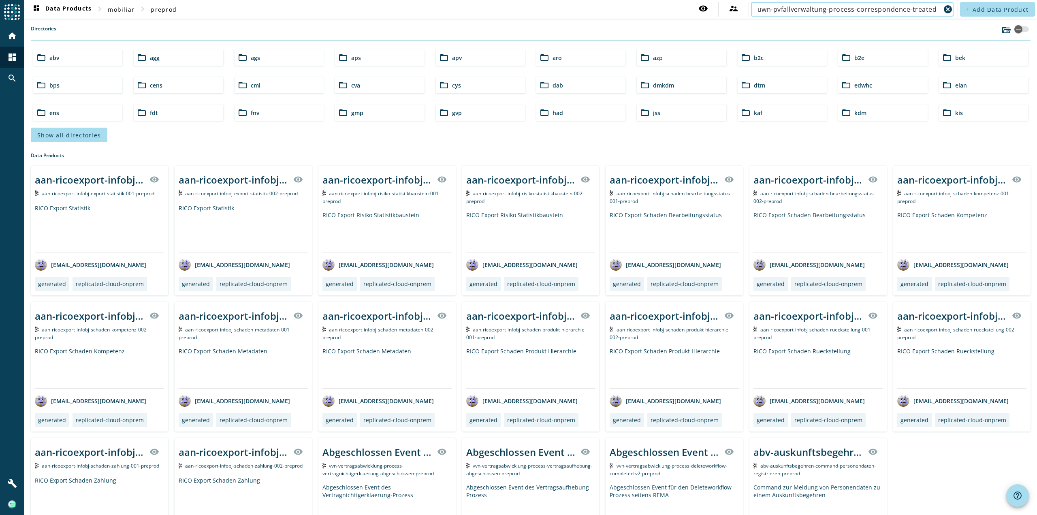
type input "uwn-pvfallverwaltung-process-correspondence-treated"
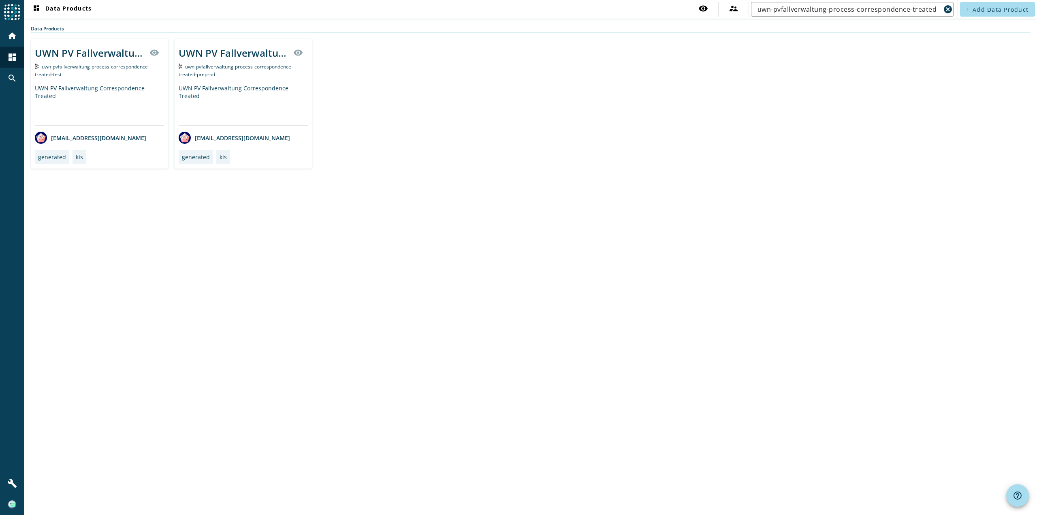
click at [347, 236] on div "dashboard Data Products visibility supervisor_account uwn-pvfallverwaltung-proc…" at bounding box center [530, 257] width 1012 height 515
drag, startPoint x: 922, startPoint y: 11, endPoint x: 929, endPoint y: 12, distance: 6.5
click at [922, 11] on input "uwn-pvfallverwaltung-process-correspondence-treated" at bounding box center [848, 9] width 183 height 10
drag, startPoint x: 936, startPoint y: 11, endPoint x: 931, endPoint y: 27, distance: 15.9
click at [936, 11] on input "uwn-pvfallverwaltung-process-correspondence-treated" at bounding box center [848, 9] width 183 height 10
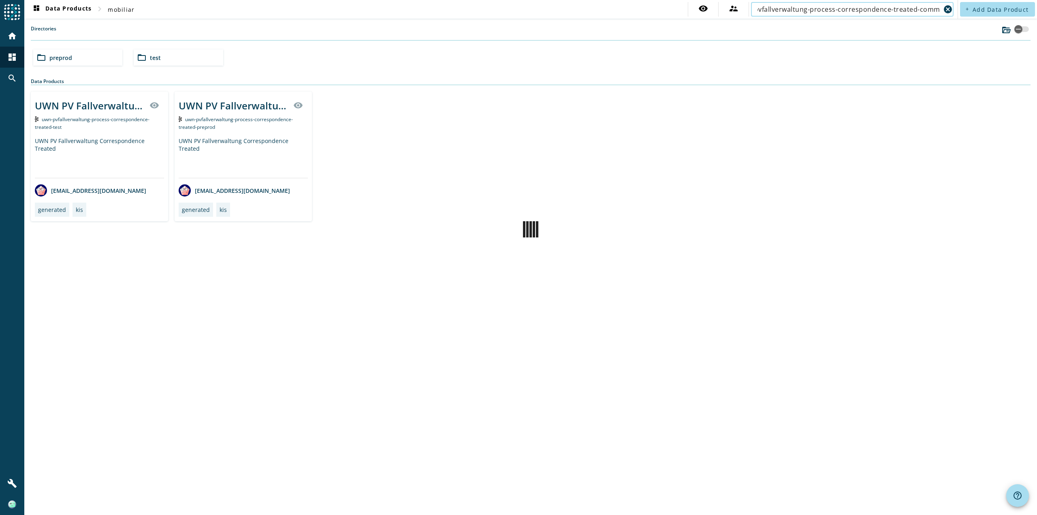
scroll to position [0, 28]
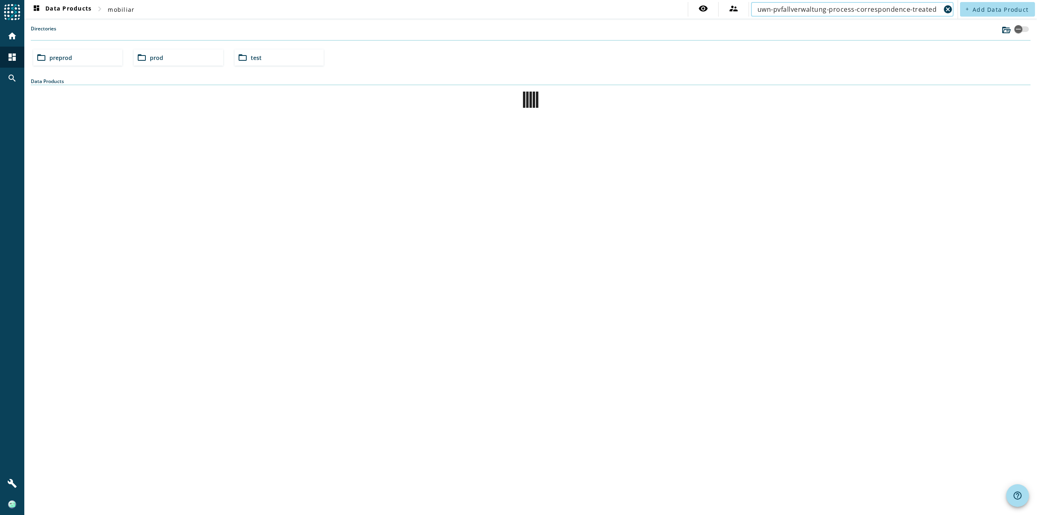
type input "uwn-pvfallverwaltung-process-correspondence-treated"
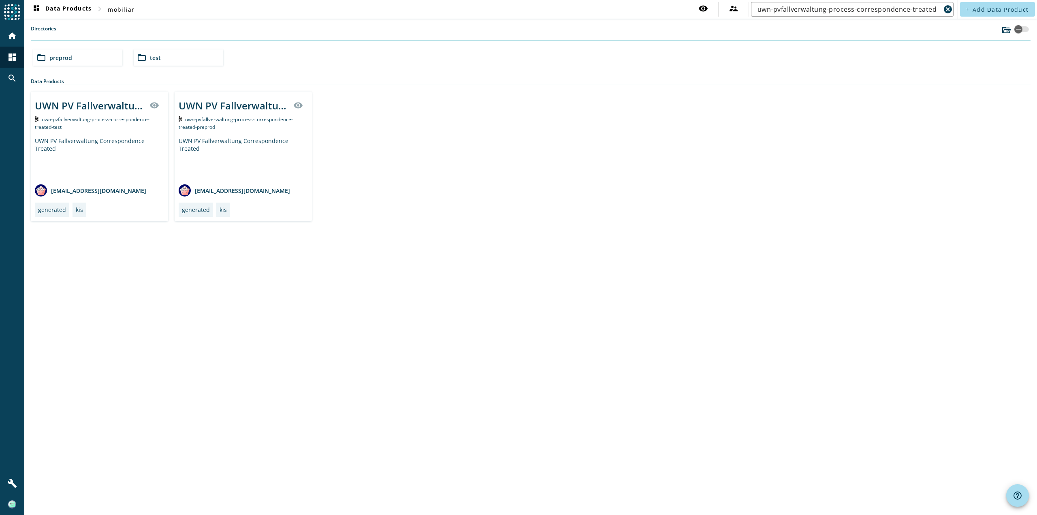
drag, startPoint x: 0, startPoint y: 0, endPoint x: 430, endPoint y: 224, distance: 484.4
click at [430, 224] on div "dashboard Data Products chevron_right mobiliar visibility supervisor_account uw…" at bounding box center [530, 257] width 1012 height 515
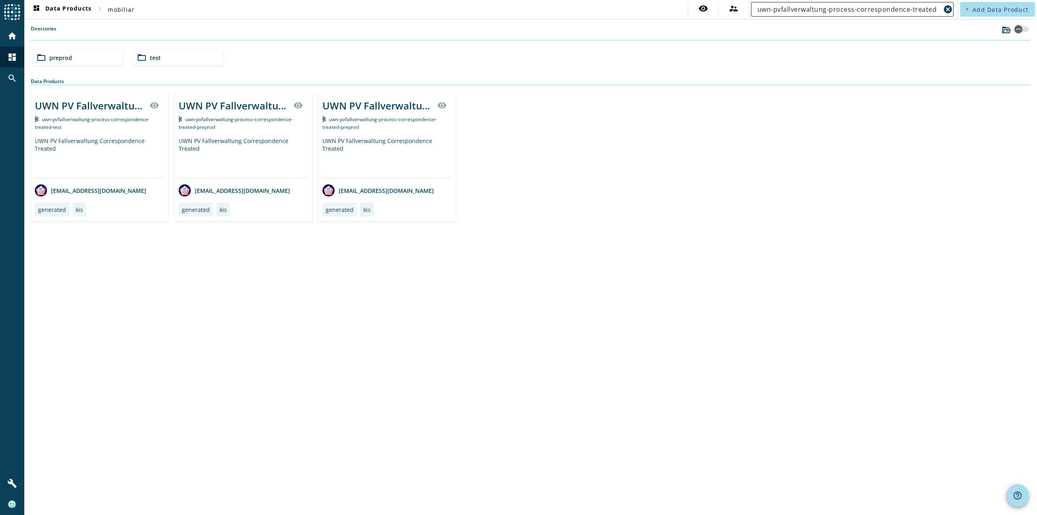
click at [807, 9] on input "uwn-pvfallverwaltung-process-correspondence-treated" at bounding box center [848, 9] width 183 height 10
click at [244, 102] on div "UWN PV Fallverwaltung Correspondence Treated" at bounding box center [234, 105] width 110 height 13
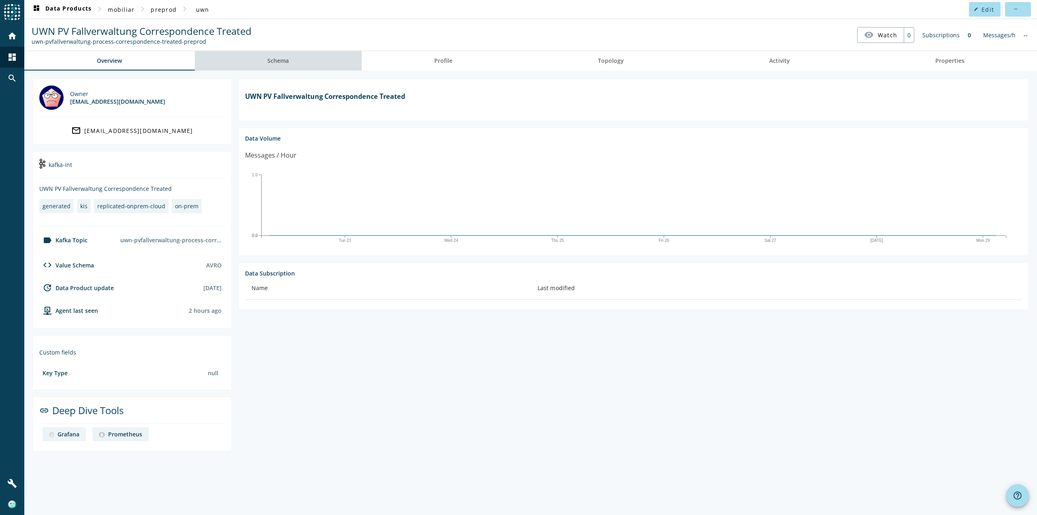
click at [276, 66] on span "Schema" at bounding box center [277, 60] width 21 height 19
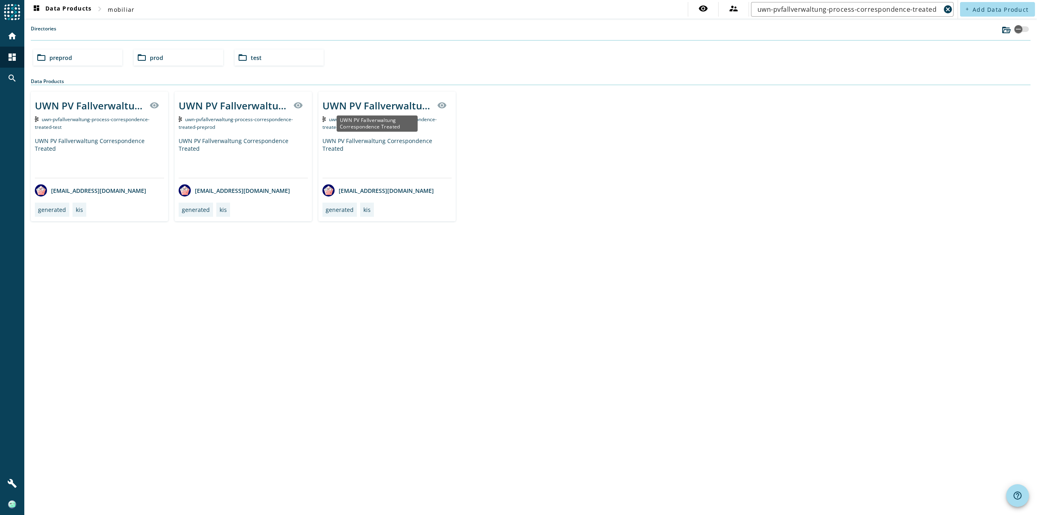
click at [397, 103] on div "UWN PV Fallverwaltung Correspondence Treated" at bounding box center [377, 105] width 110 height 13
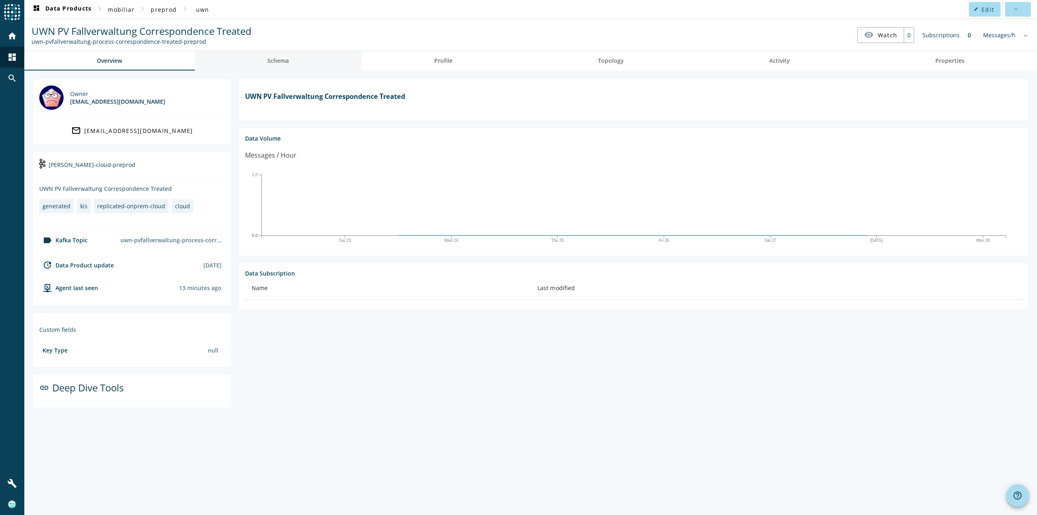
click at [263, 57] on link "Schema" at bounding box center [278, 60] width 167 height 19
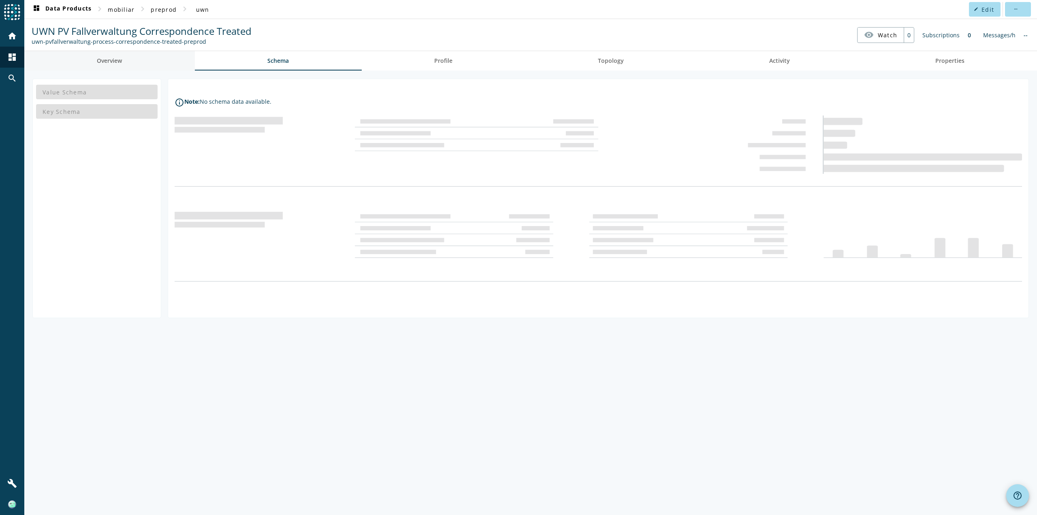
click at [157, 58] on link "Overview" at bounding box center [109, 60] width 170 height 19
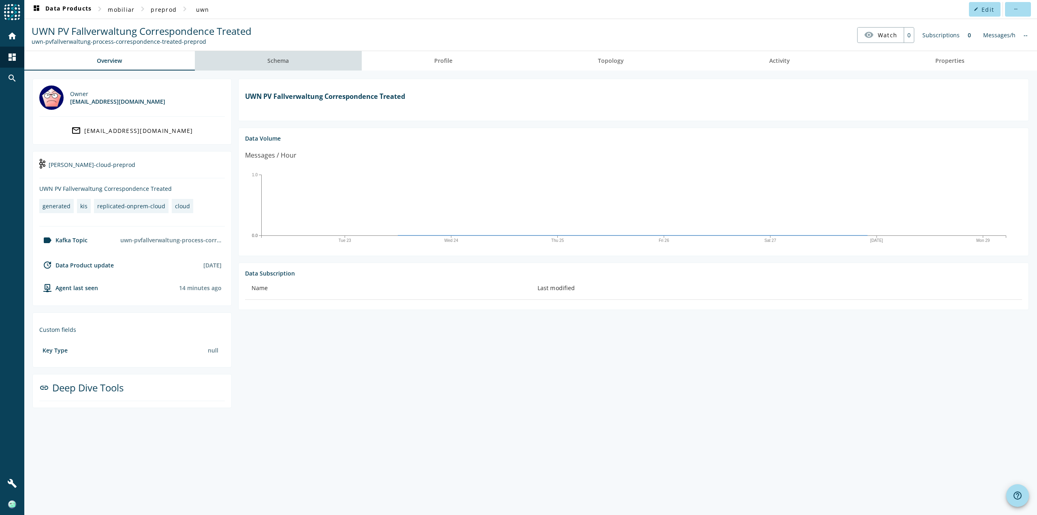
click at [274, 55] on span "Schema" at bounding box center [277, 60] width 21 height 19
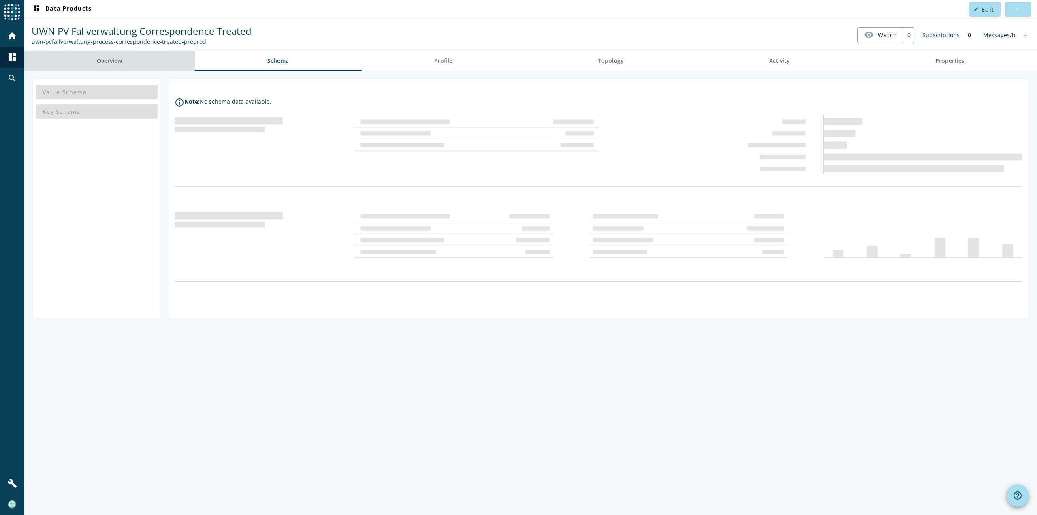
click at [123, 64] on link "Overview" at bounding box center [109, 60] width 170 height 19
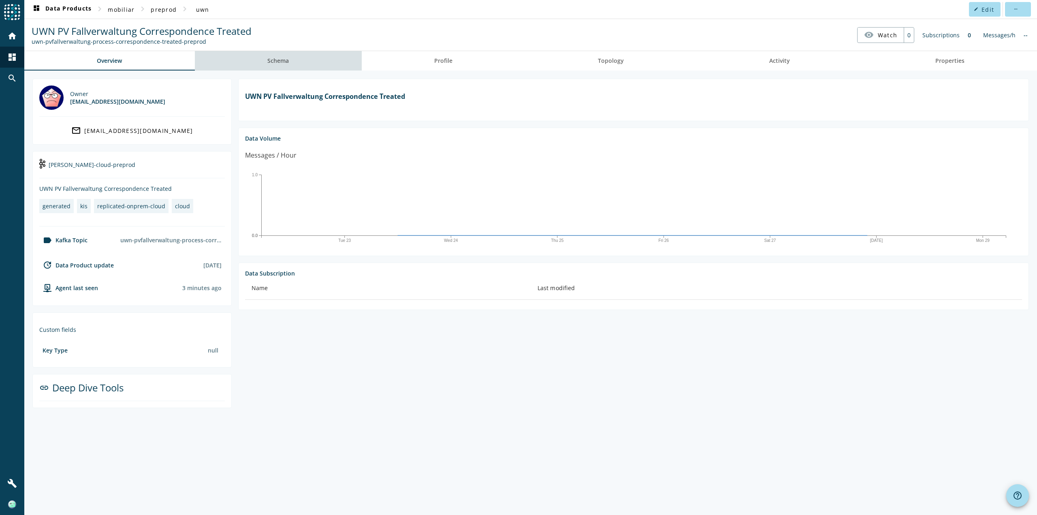
click at [298, 63] on link "Schema" at bounding box center [278, 60] width 167 height 19
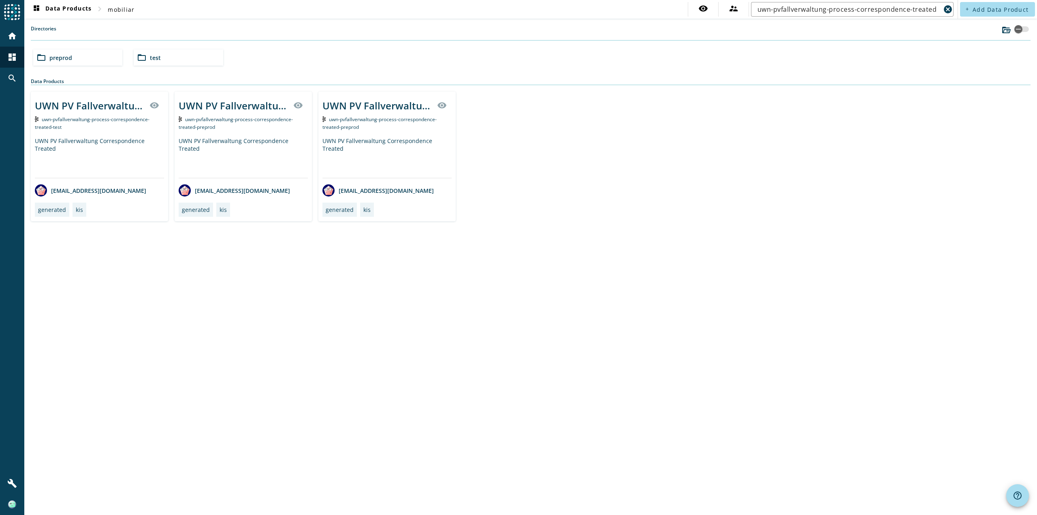
drag, startPoint x: 1008, startPoint y: 275, endPoint x: 820, endPoint y: 212, distance: 197.3
click at [1008, 275] on div "dashboard Data Products chevron_right mobiliar visibility supervisor_account uw…" at bounding box center [530, 257] width 1012 height 515
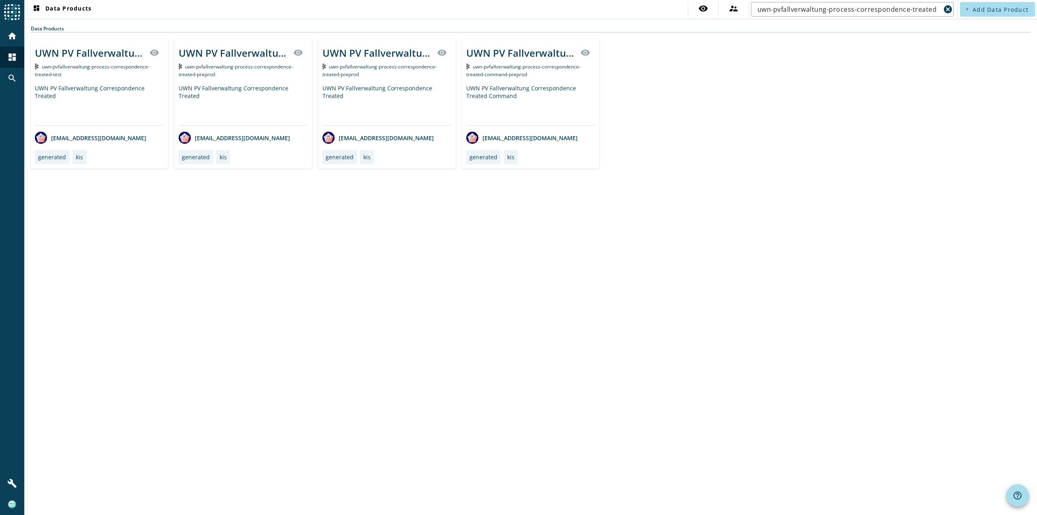
click at [523, 108] on div "UWN PV Fallverwaltung Correspondence Treated Command" at bounding box center [530, 104] width 129 height 41
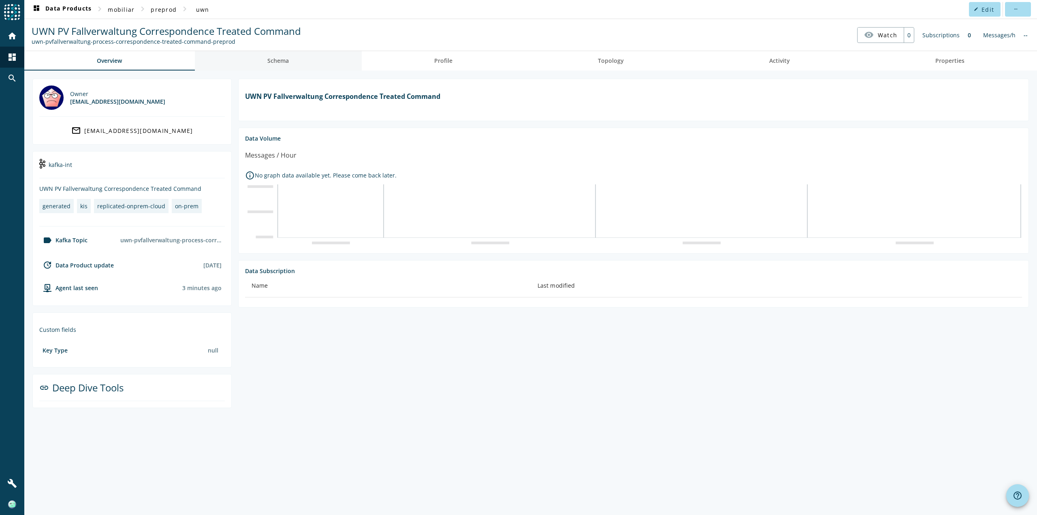
click at [302, 52] on link "Schema" at bounding box center [278, 60] width 167 height 19
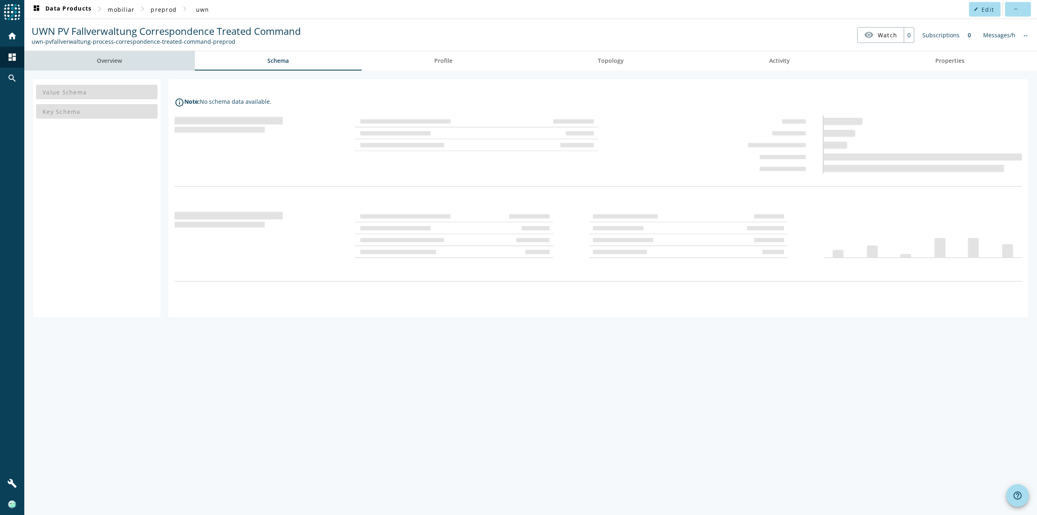
click at [145, 66] on link "Overview" at bounding box center [109, 60] width 170 height 19
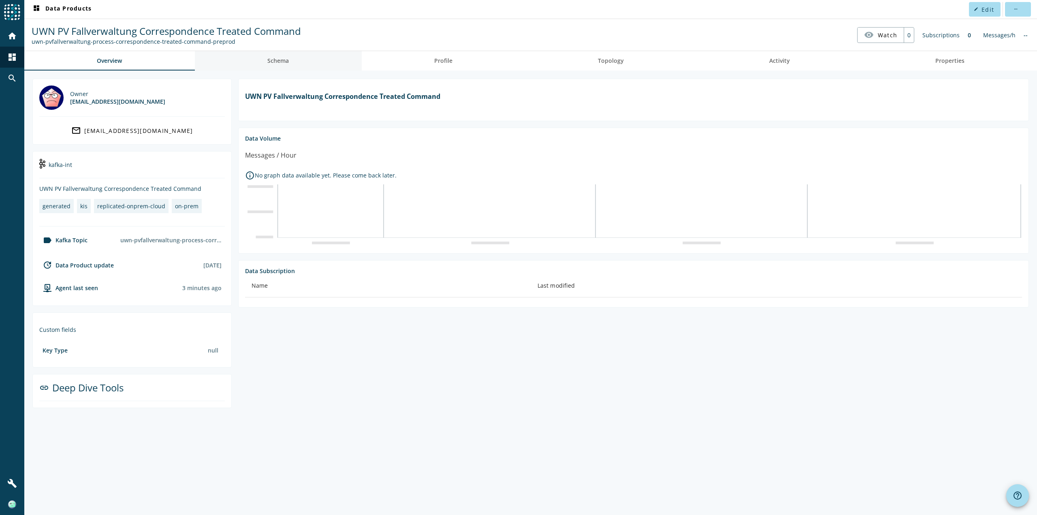
click at [274, 61] on span "Schema" at bounding box center [277, 61] width 21 height 6
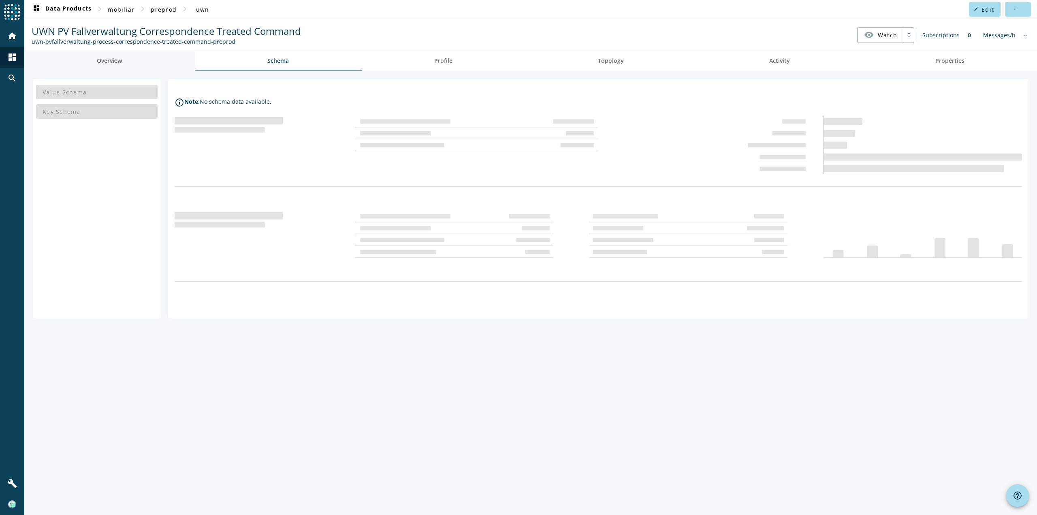
click at [118, 60] on span "Overview" at bounding box center [109, 61] width 25 height 6
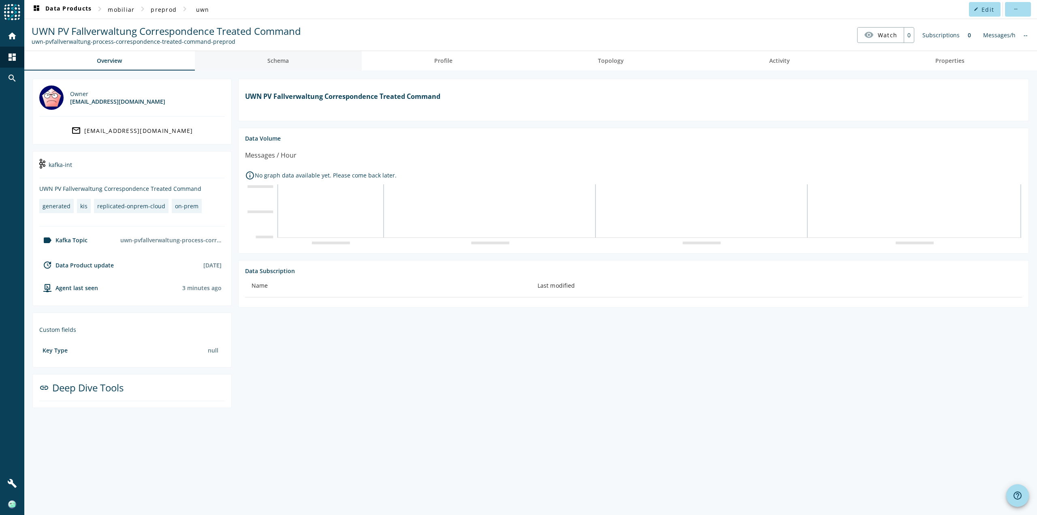
click at [277, 58] on span "Schema" at bounding box center [277, 61] width 21 height 6
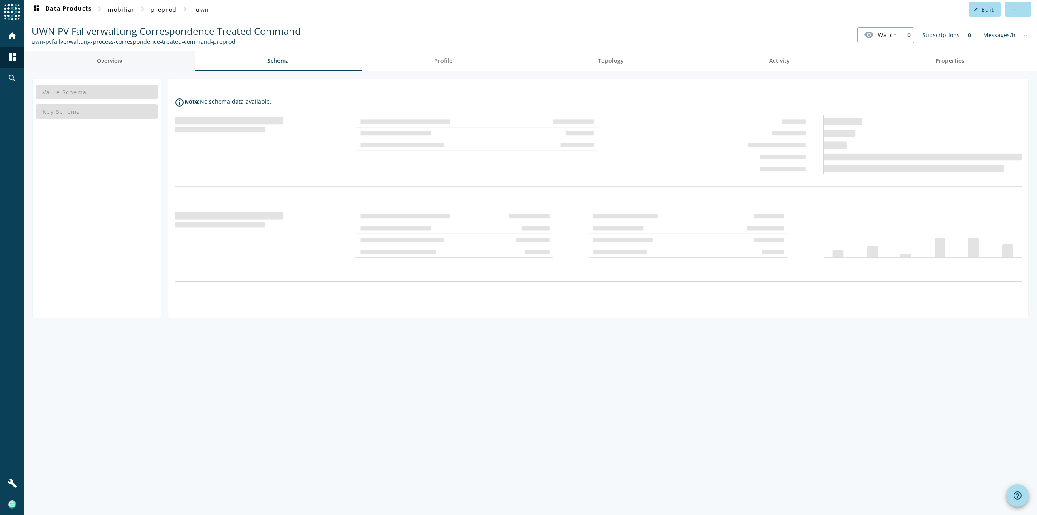
click at [135, 59] on link "Overview" at bounding box center [109, 60] width 170 height 19
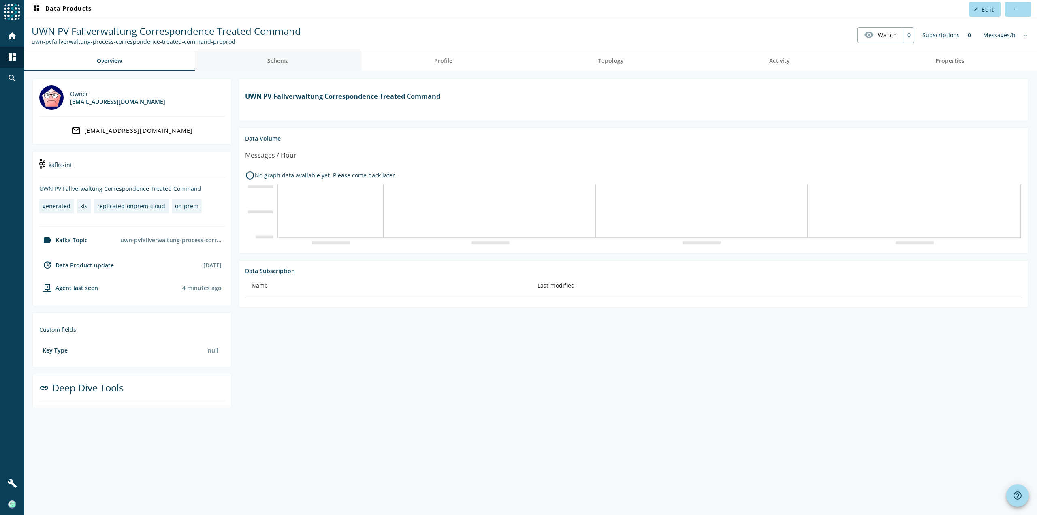
click at [280, 63] on span "Schema" at bounding box center [277, 61] width 21 height 6
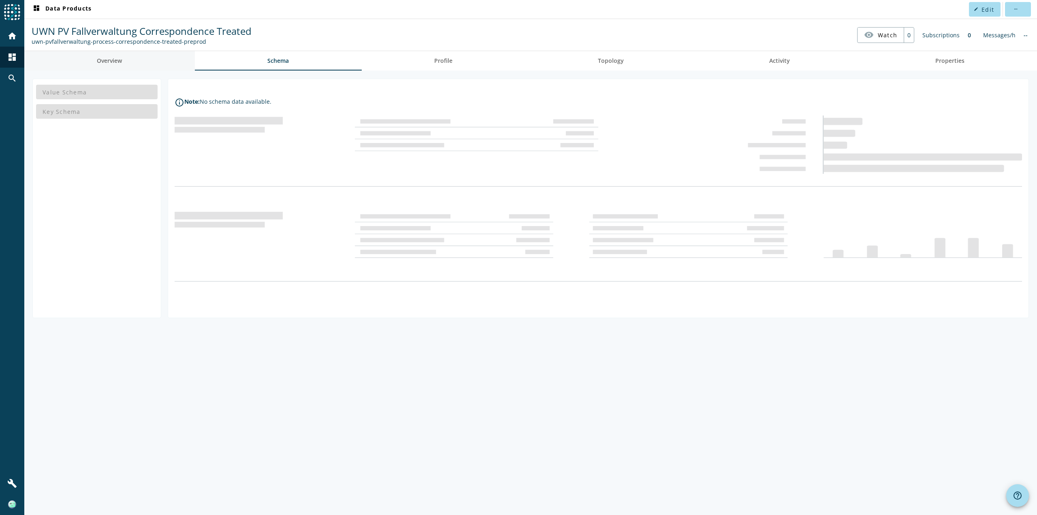
click at [127, 64] on link "Overview" at bounding box center [109, 60] width 170 height 19
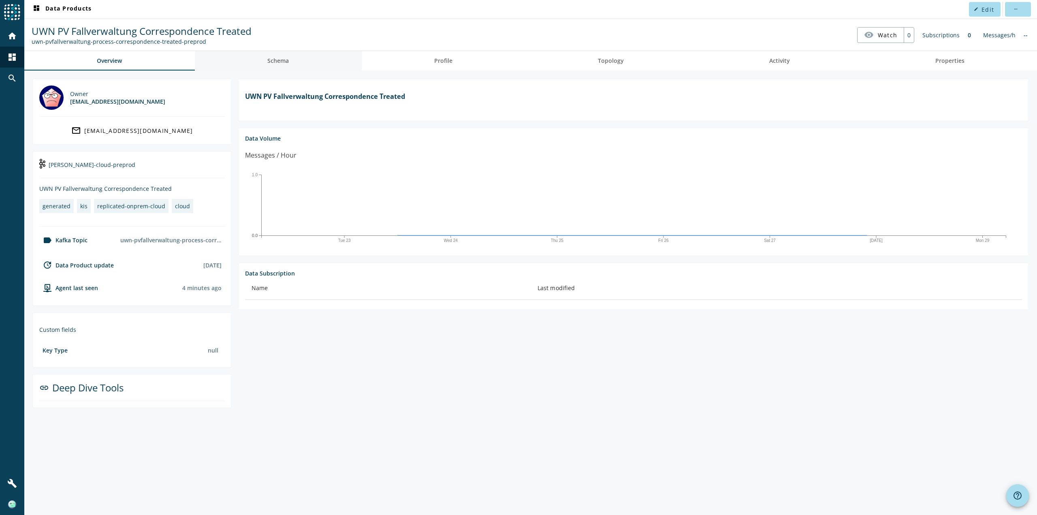
click at [272, 60] on span "Schema" at bounding box center [277, 61] width 21 height 6
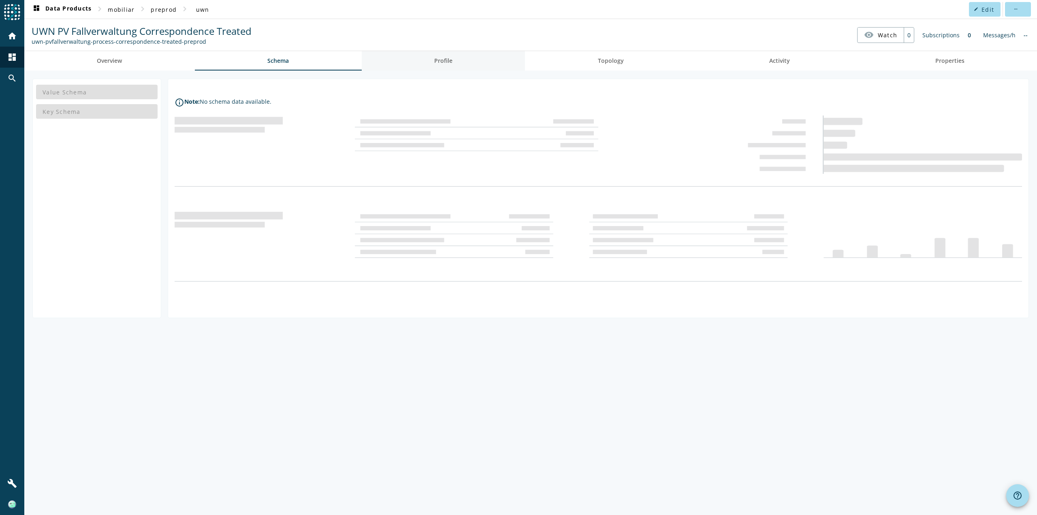
click at [448, 62] on span "Profile" at bounding box center [443, 61] width 18 height 6
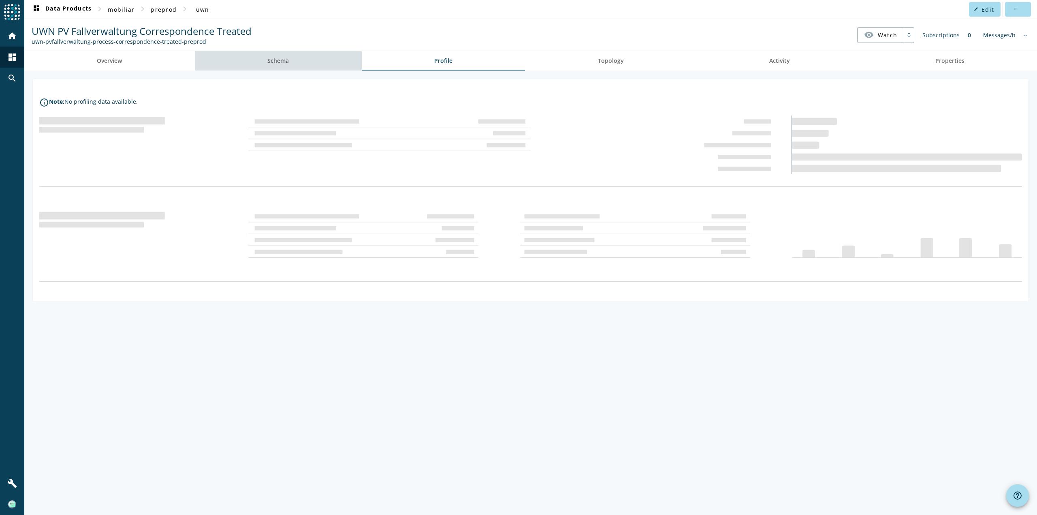
click at [307, 61] on link "Schema" at bounding box center [278, 60] width 167 height 19
